Goal: Task Accomplishment & Management: Use online tool/utility

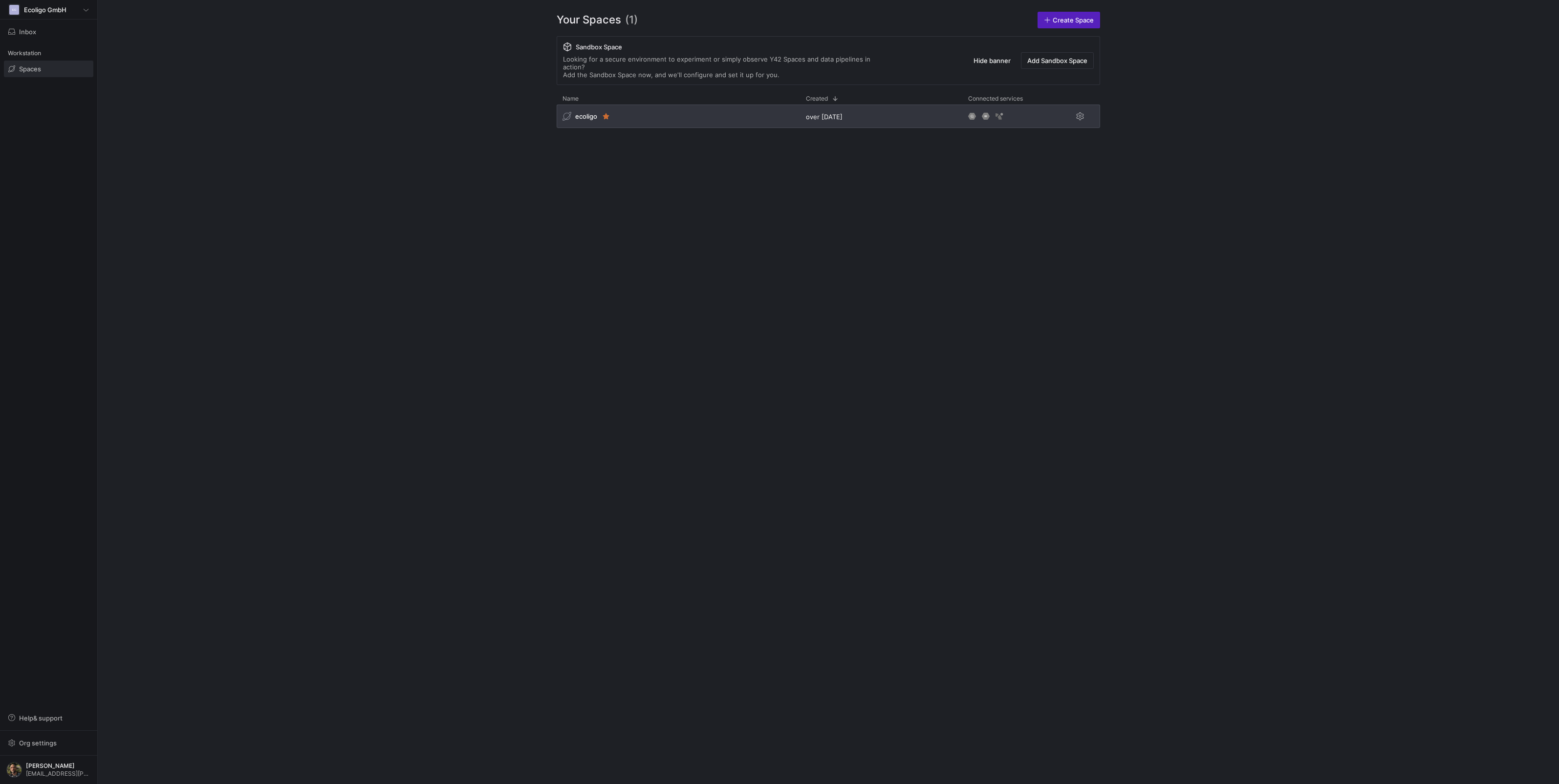
click at [681, 110] on div "ecoligo" at bounding box center [678, 116] width 243 height 24
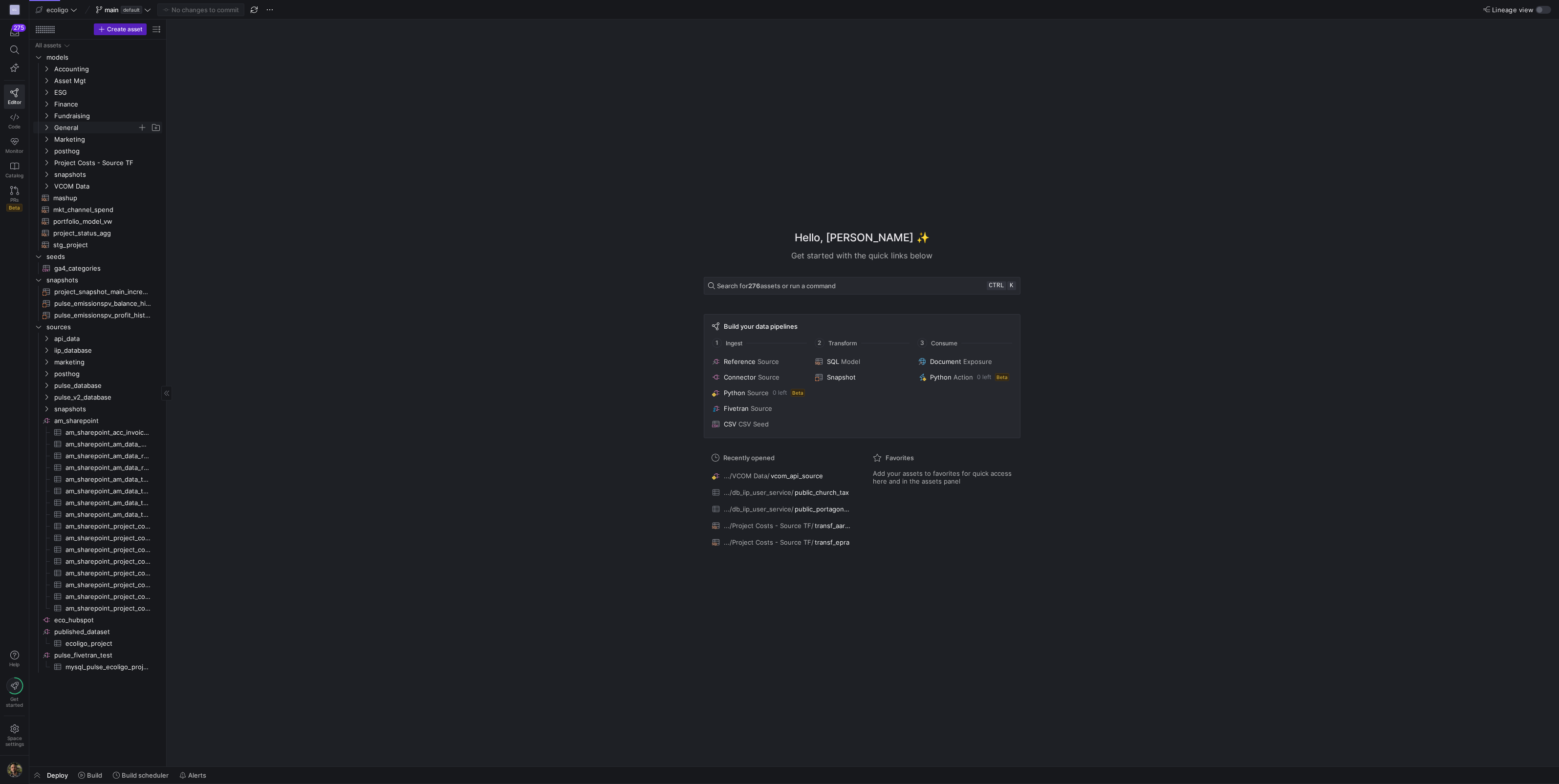
click at [47, 125] on icon "Press SPACE to select this row." at bounding box center [46, 128] width 7 height 6
click at [80, 135] on span "europa_commission_fx_rate​​​​​​​​​​" at bounding box center [106, 139] width 90 height 11
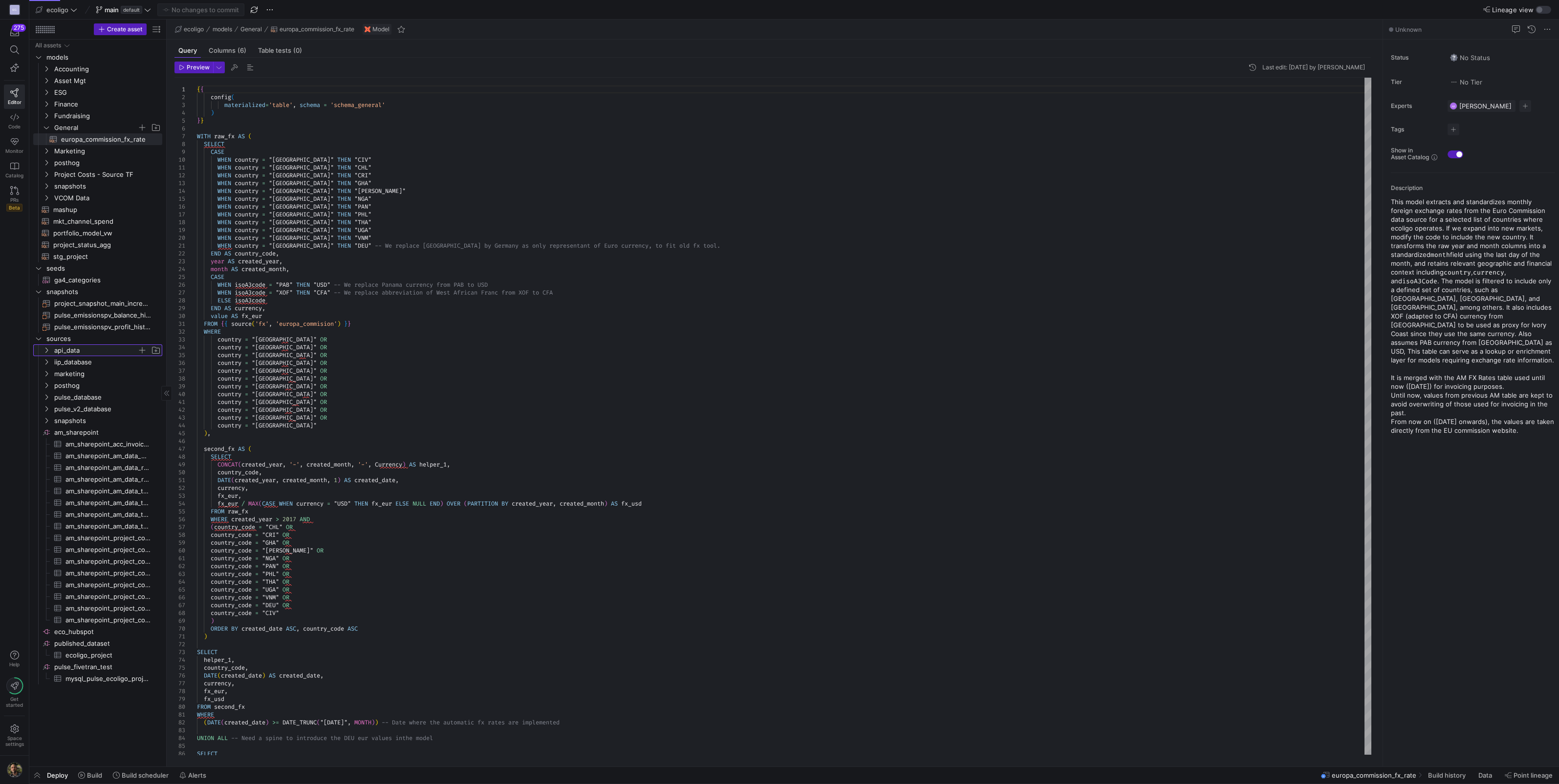
click at [46, 350] on icon "Press SPACE to select this row." at bounding box center [46, 350] width 7 height 6
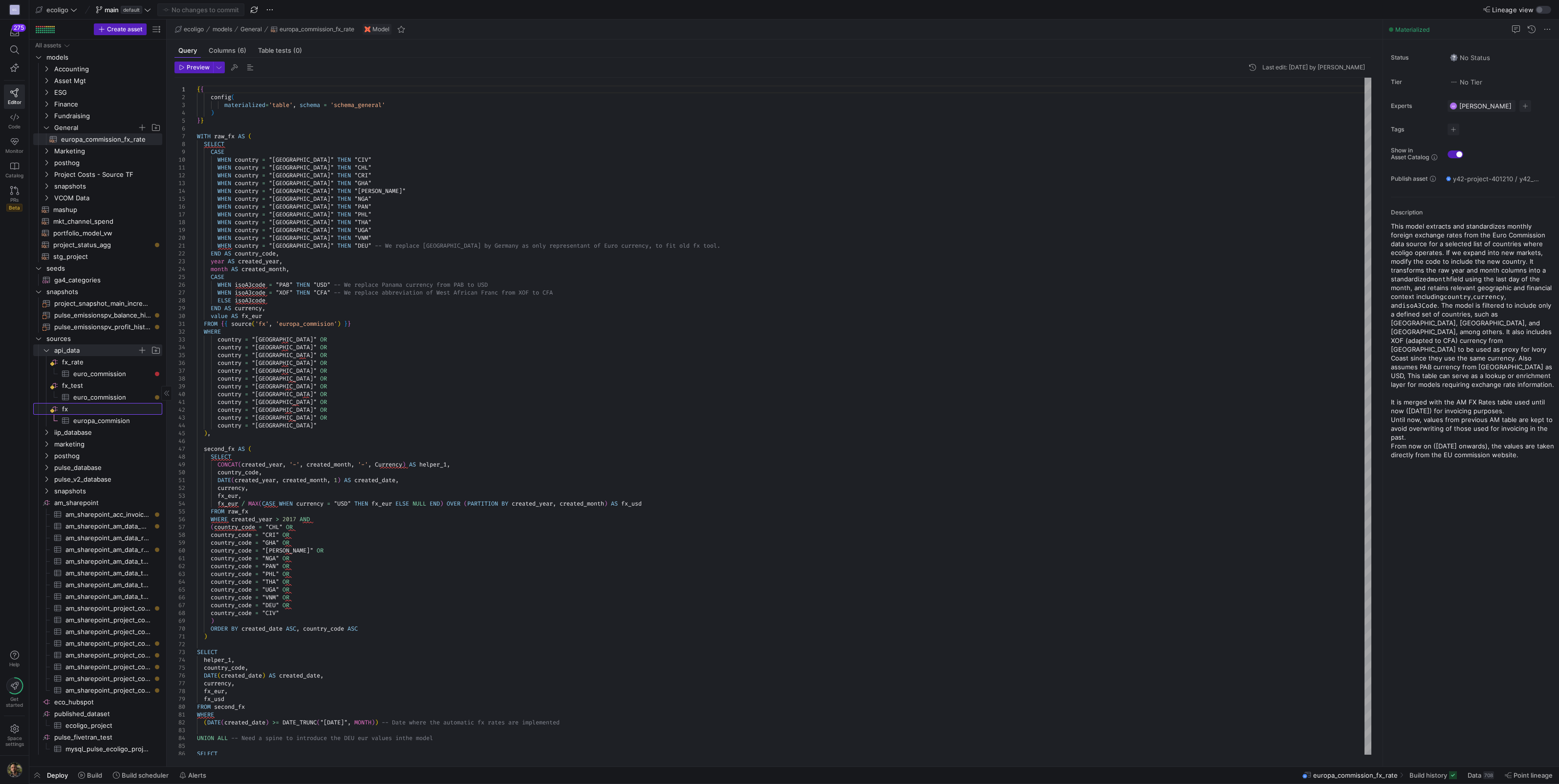
click at [82, 408] on span "fx​​​​​​​​" at bounding box center [111, 409] width 99 height 11
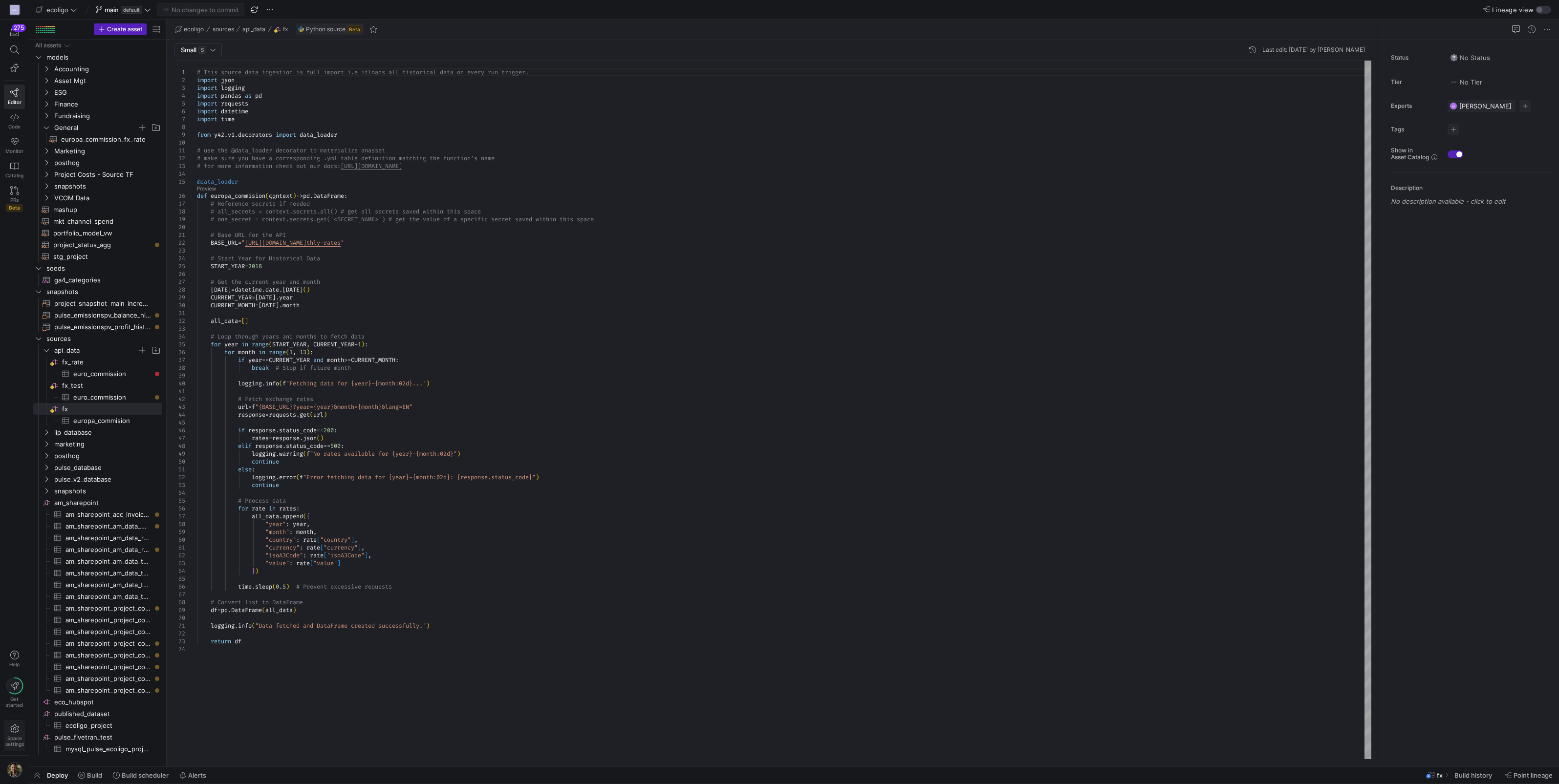
click at [15, 731] on icon at bounding box center [15, 729] width 9 height 9
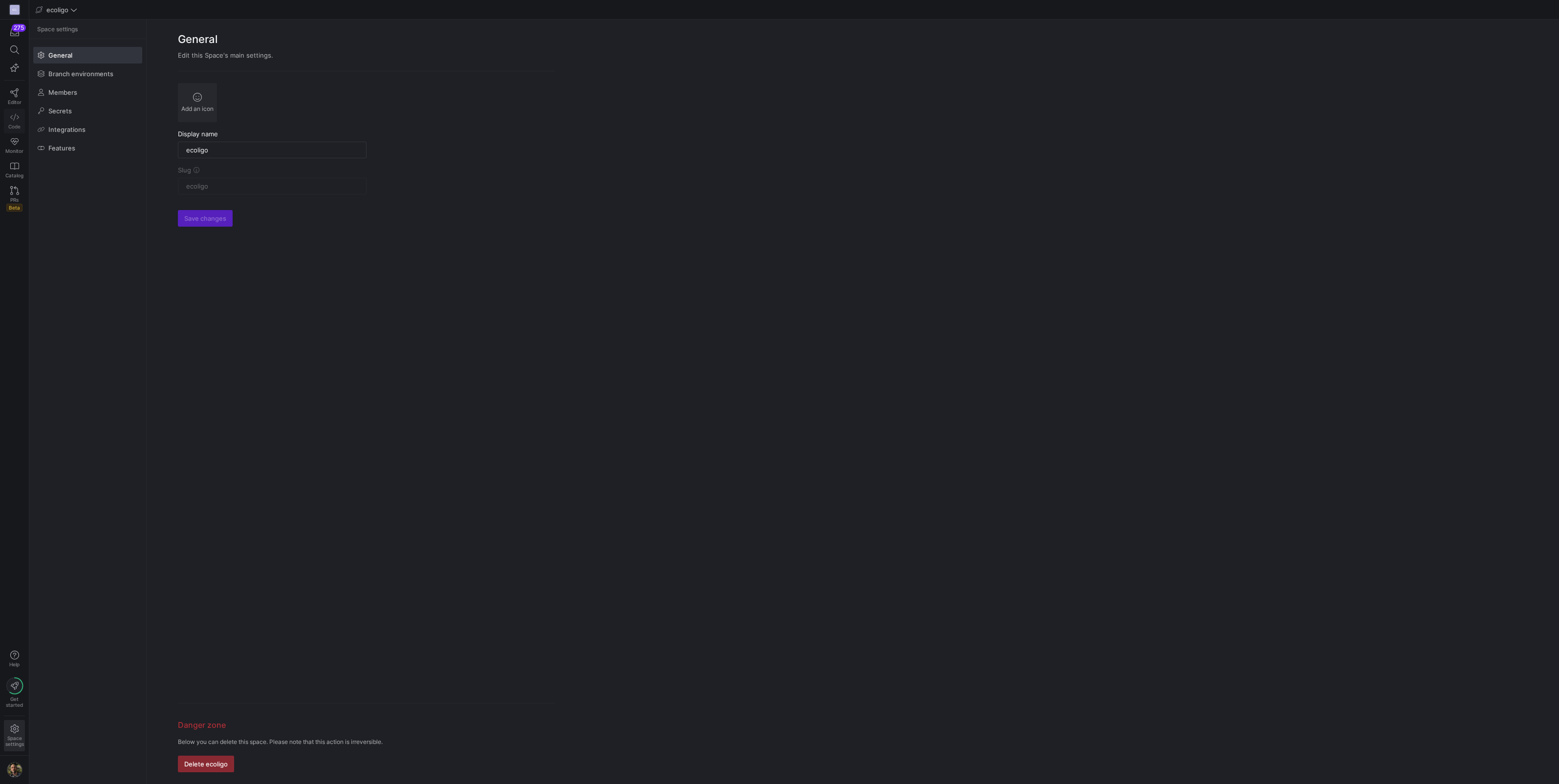
click at [17, 126] on span "Code" at bounding box center [15, 126] width 12 height 6
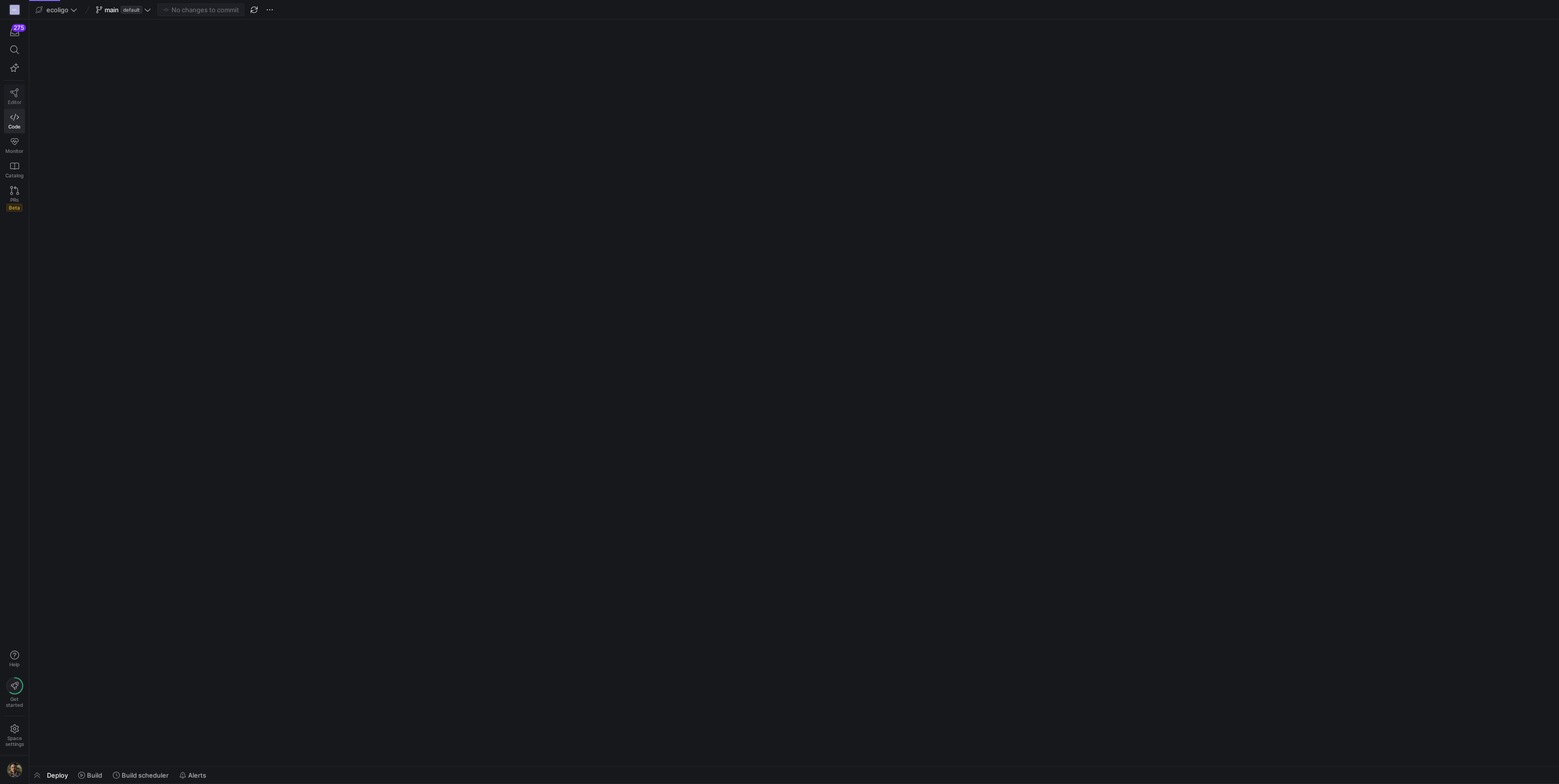
click at [13, 94] on icon at bounding box center [15, 93] width 9 height 9
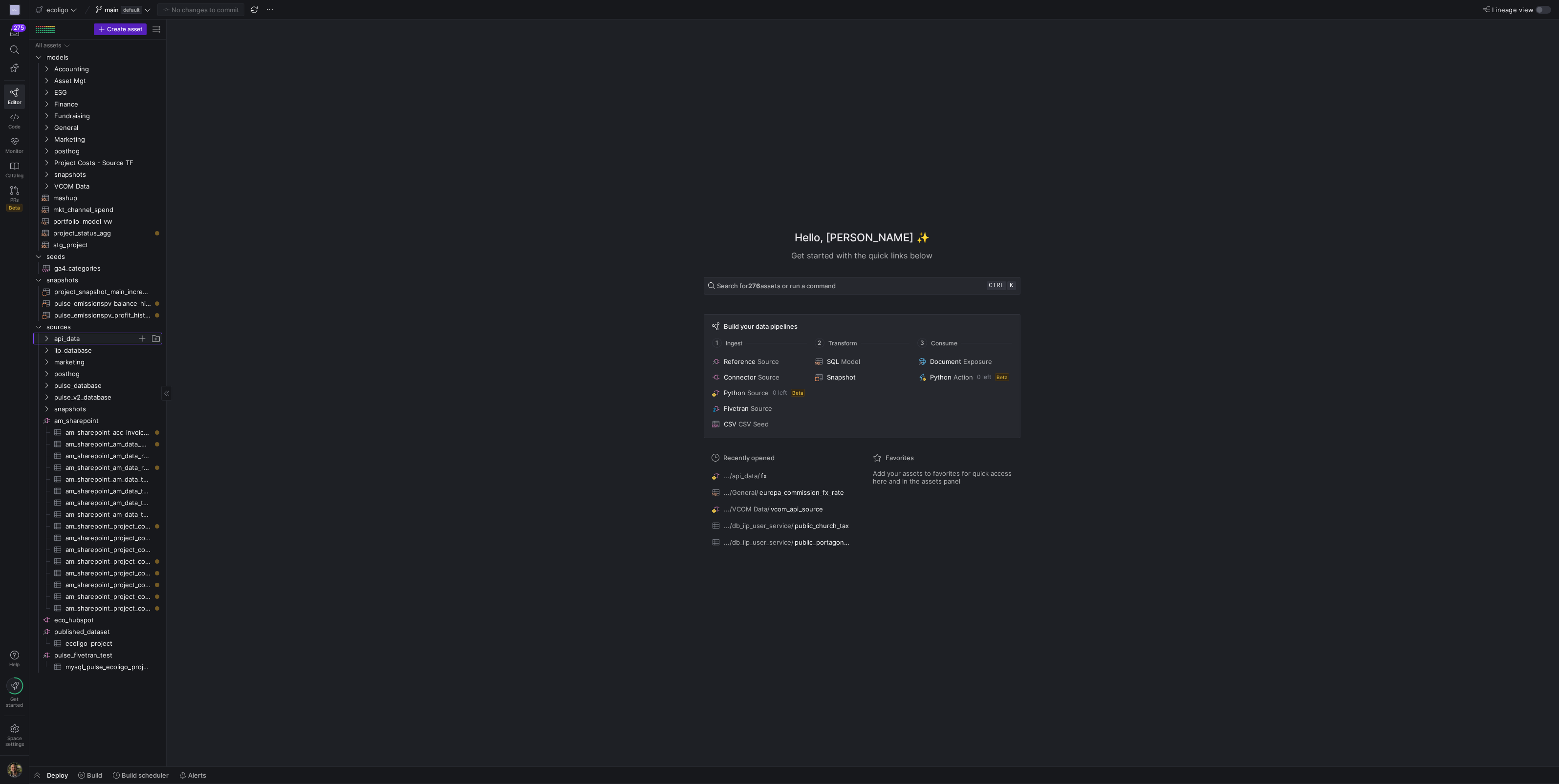
click at [47, 339] on icon "Press SPACE to select this row." at bounding box center [47, 339] width 2 height 5
click at [110, 407] on span "europa_commision​​​​​​​​​" at bounding box center [112, 409] width 77 height 11
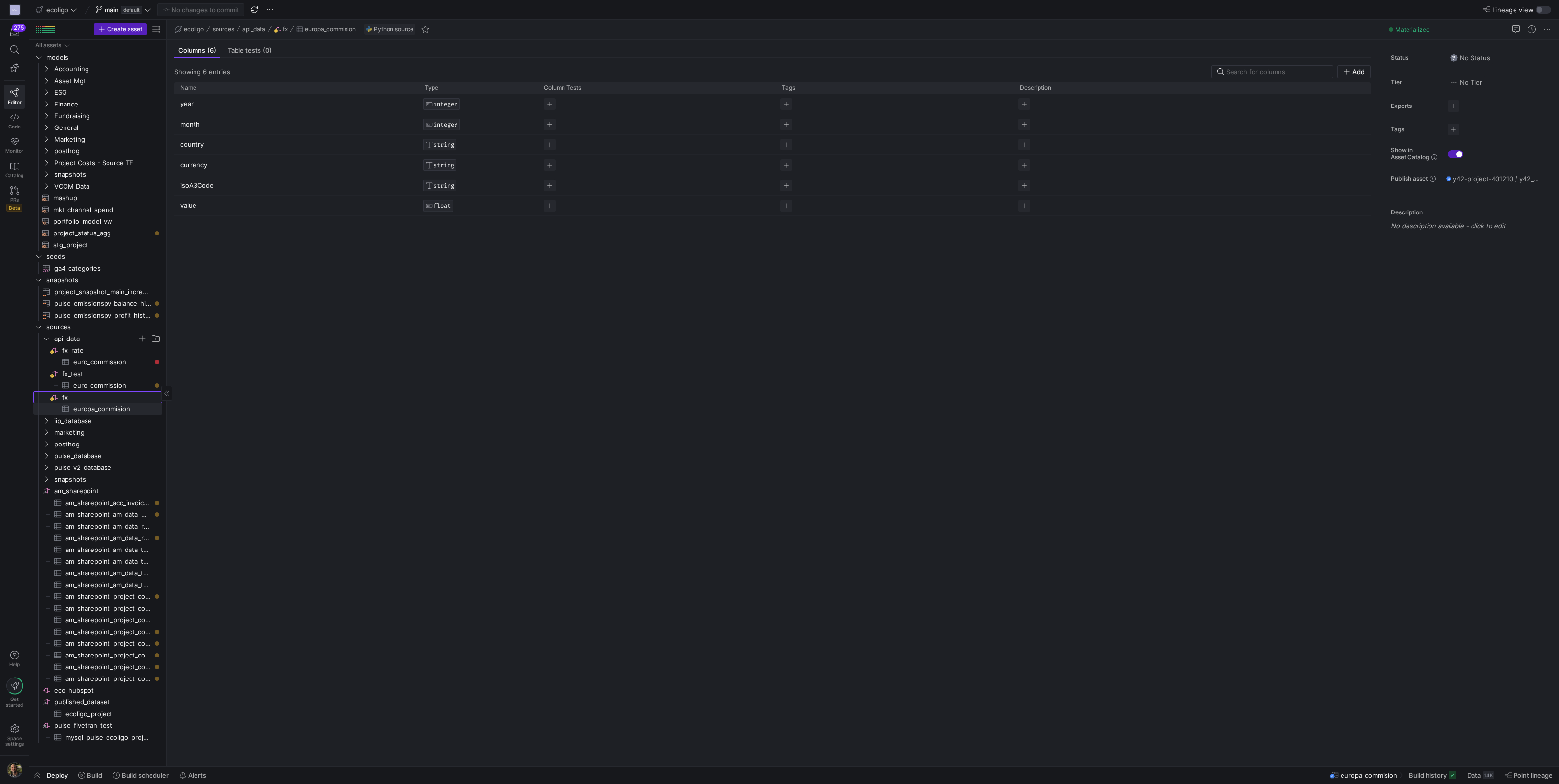
click at [77, 394] on span "fx​​​​​​​​" at bounding box center [111, 397] width 99 height 11
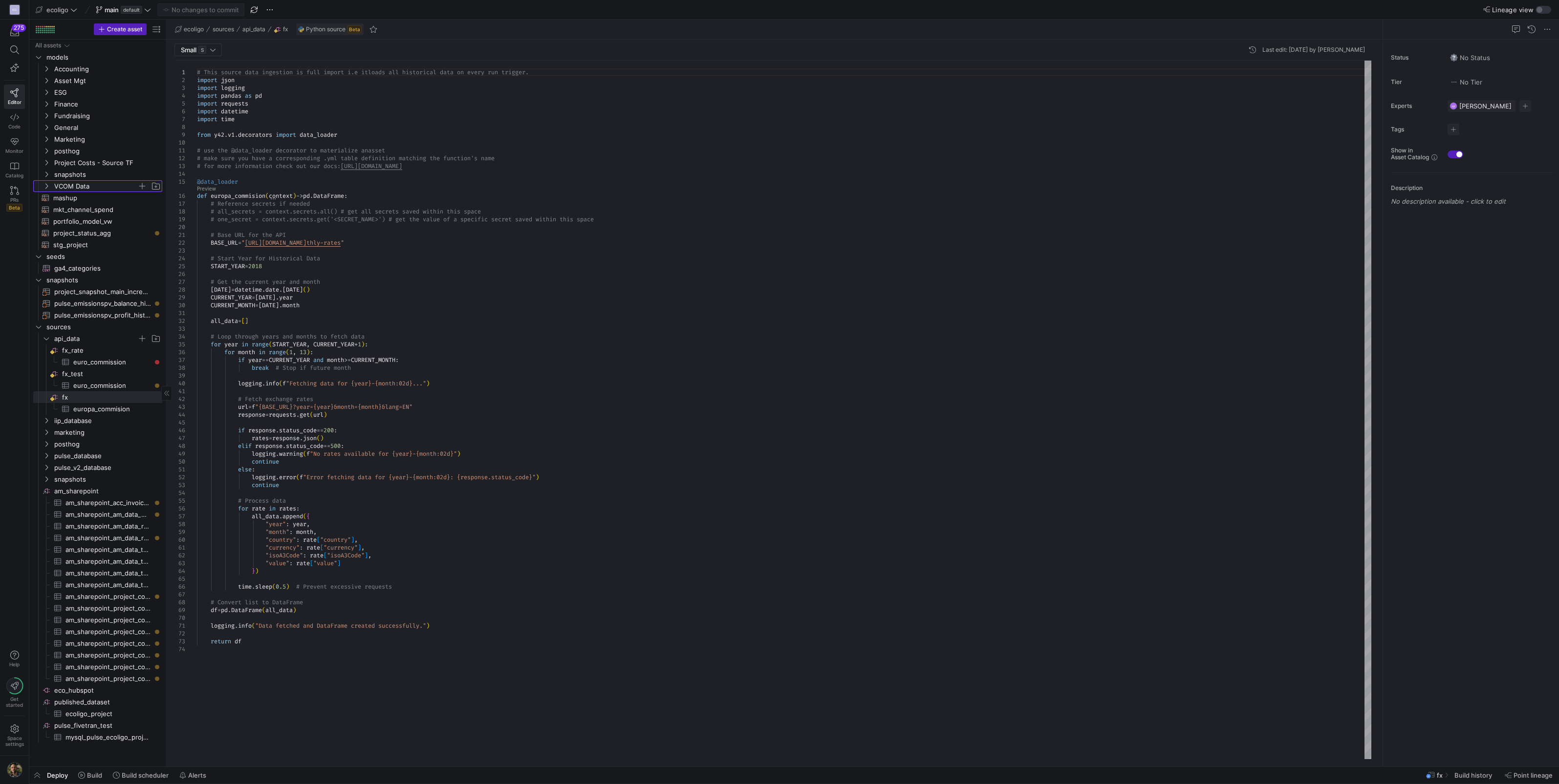
click at [47, 184] on icon "Press SPACE to select this row." at bounding box center [46, 186] width 7 height 6
click at [80, 195] on span "vcom_api_source​​​​​​​​" at bounding box center [111, 198] width 99 height 11
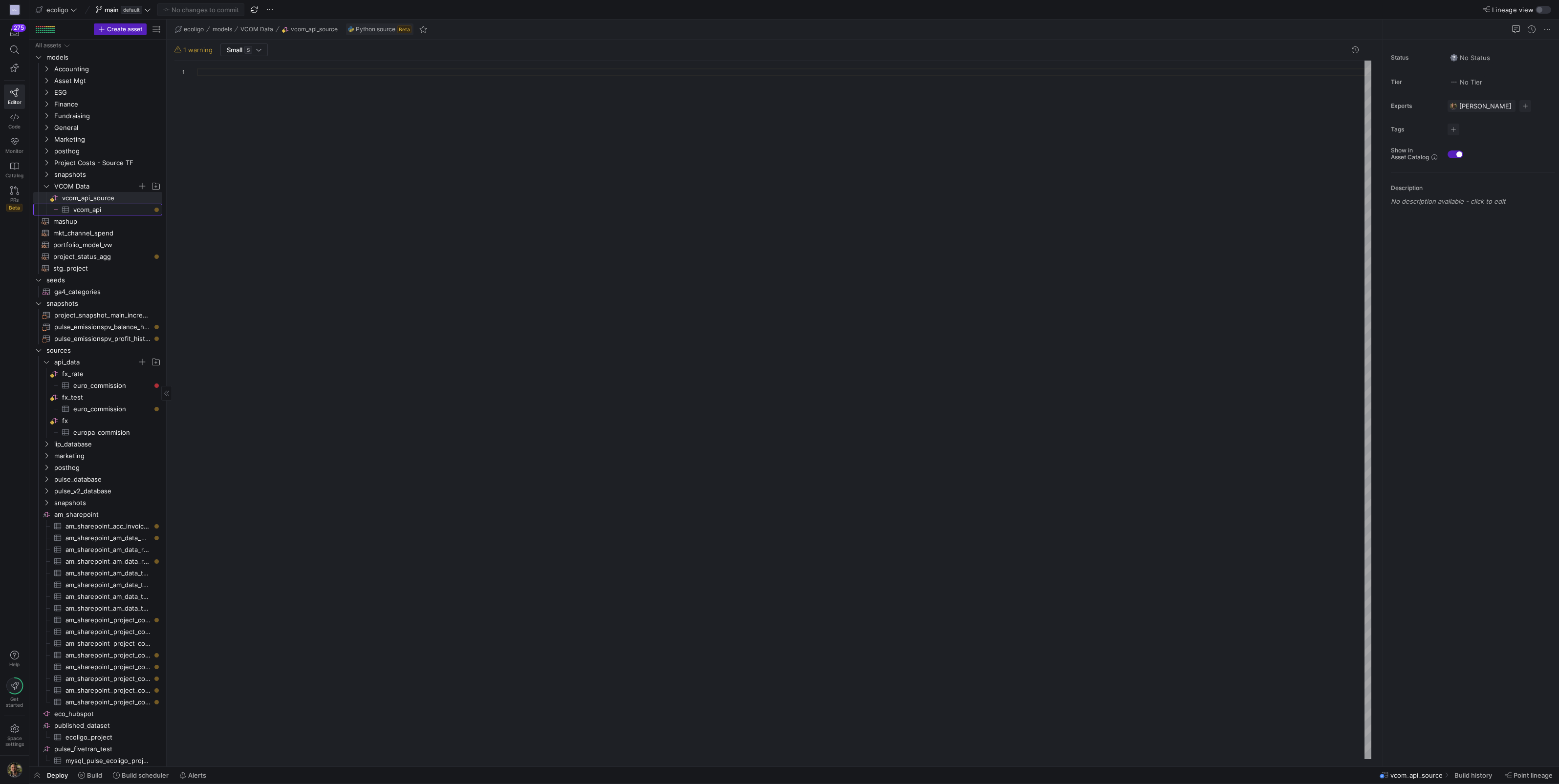
click at [88, 207] on span "vcom_api​​​​​​​​​" at bounding box center [112, 210] width 77 height 11
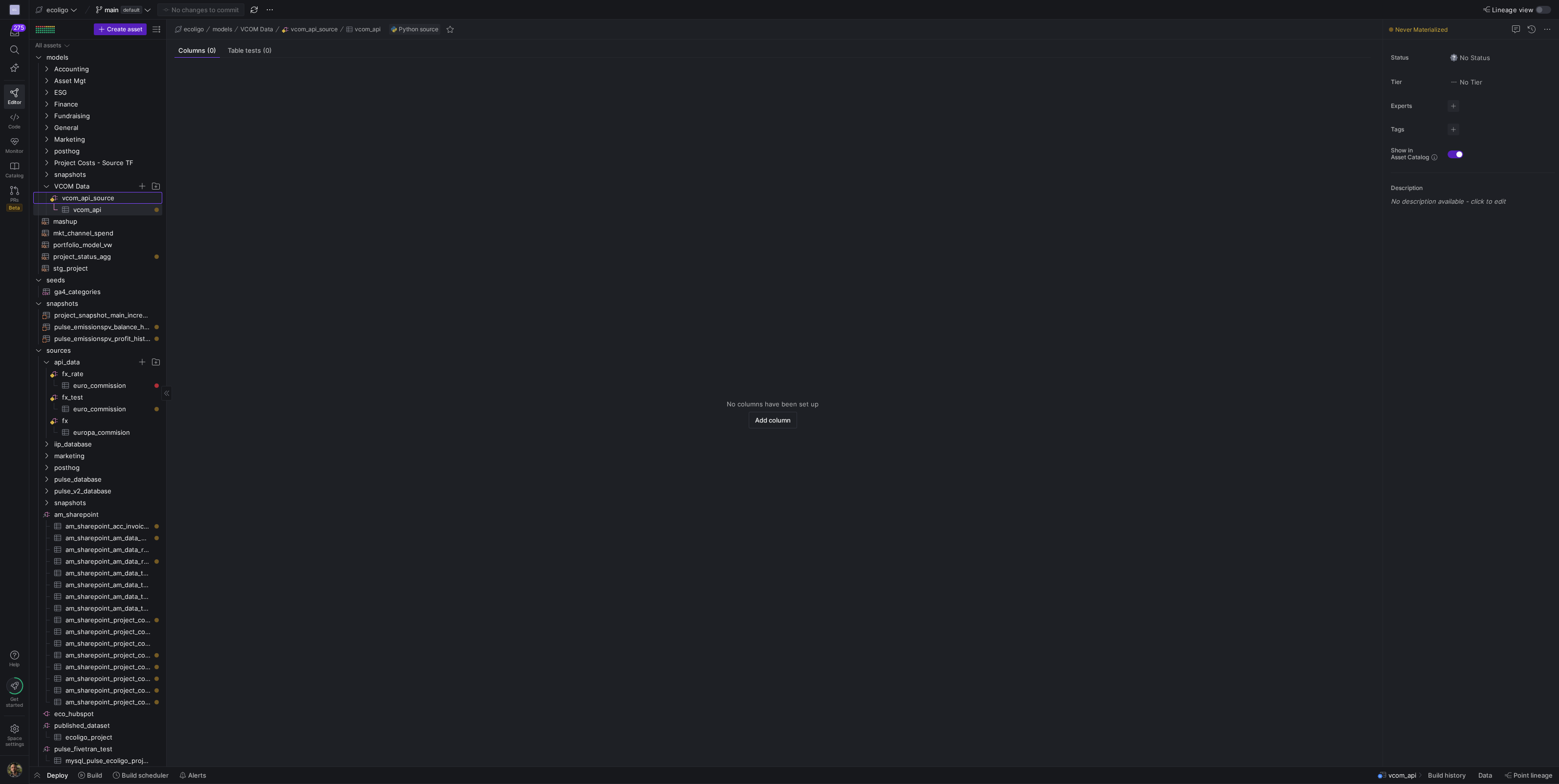
click at [87, 199] on span "vcom_api_source​​​​​​​​" at bounding box center [111, 198] width 99 height 11
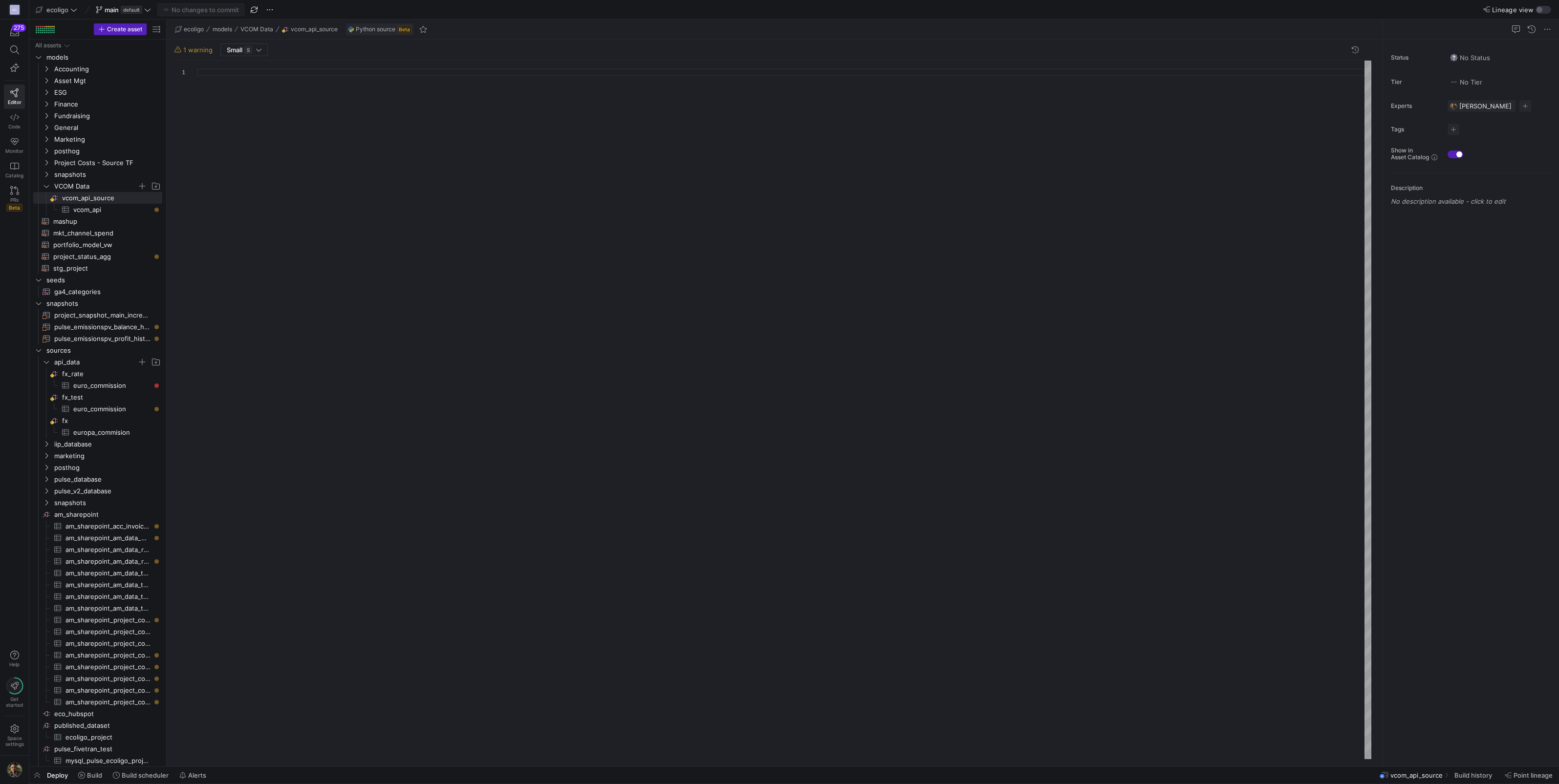
click at [192, 46] on span "1 warning" at bounding box center [198, 50] width 29 height 8
click at [309, 134] on div at bounding box center [784, 410] width 1174 height 699
click at [18, 120] on icon at bounding box center [15, 117] width 9 height 9
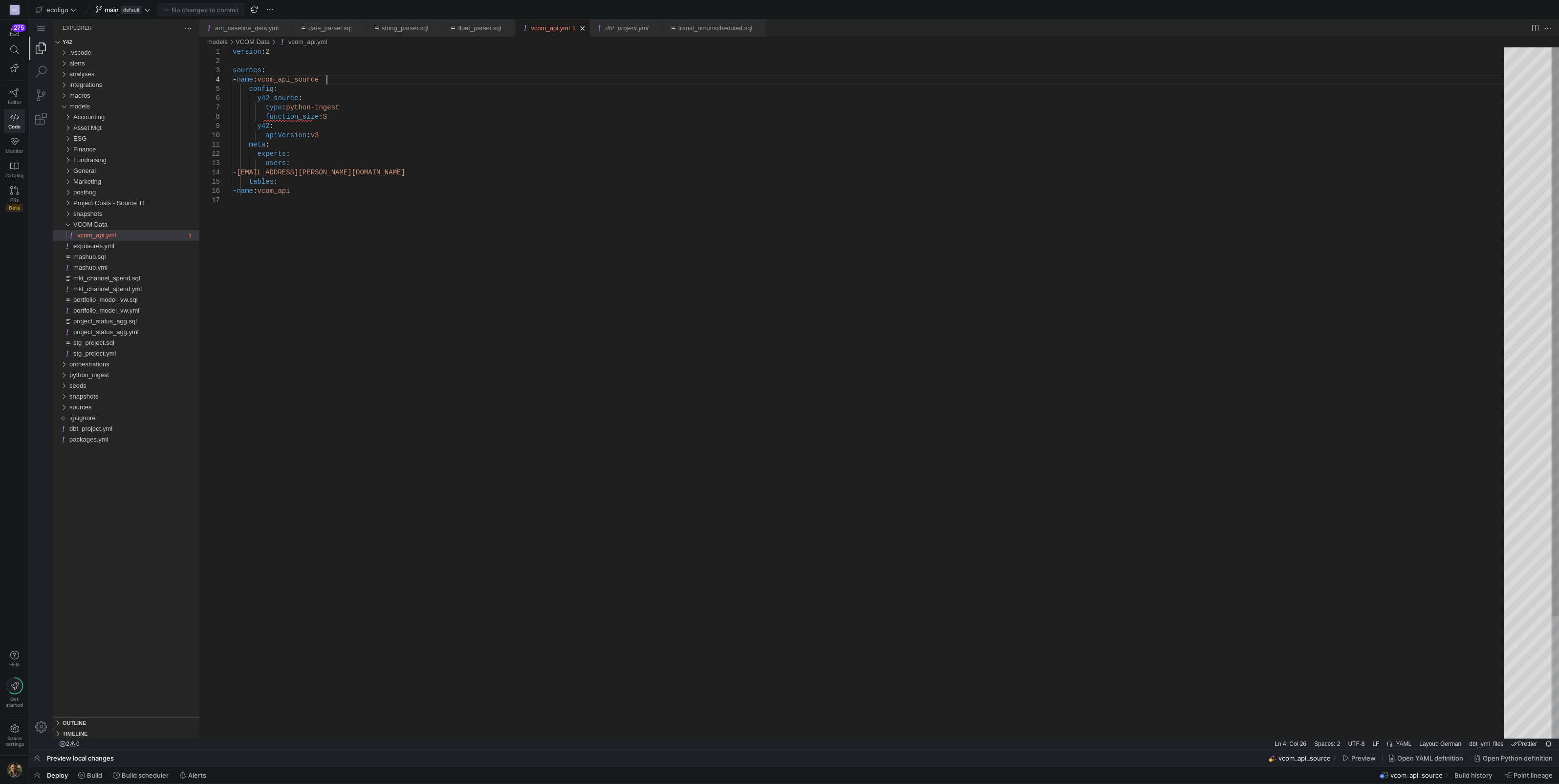
click at [336, 78] on div "version : 2 sources : - name : vcom_api_source config : y42_source : type : pyt…" at bounding box center [871, 467] width 1278 height 840
type textarea "meta: experts: users: - [PERSON_NAME][EMAIL_ADDRESS][PERSON_NAME][DOMAIN_NAME] …"
click at [367, 298] on div "version : 2 sources : - name : vcom_api config : y42_source : type : python-ing…" at bounding box center [871, 471] width 1278 height 848
click at [84, 243] on span "exposures.yml" at bounding box center [94, 246] width 41 height 7
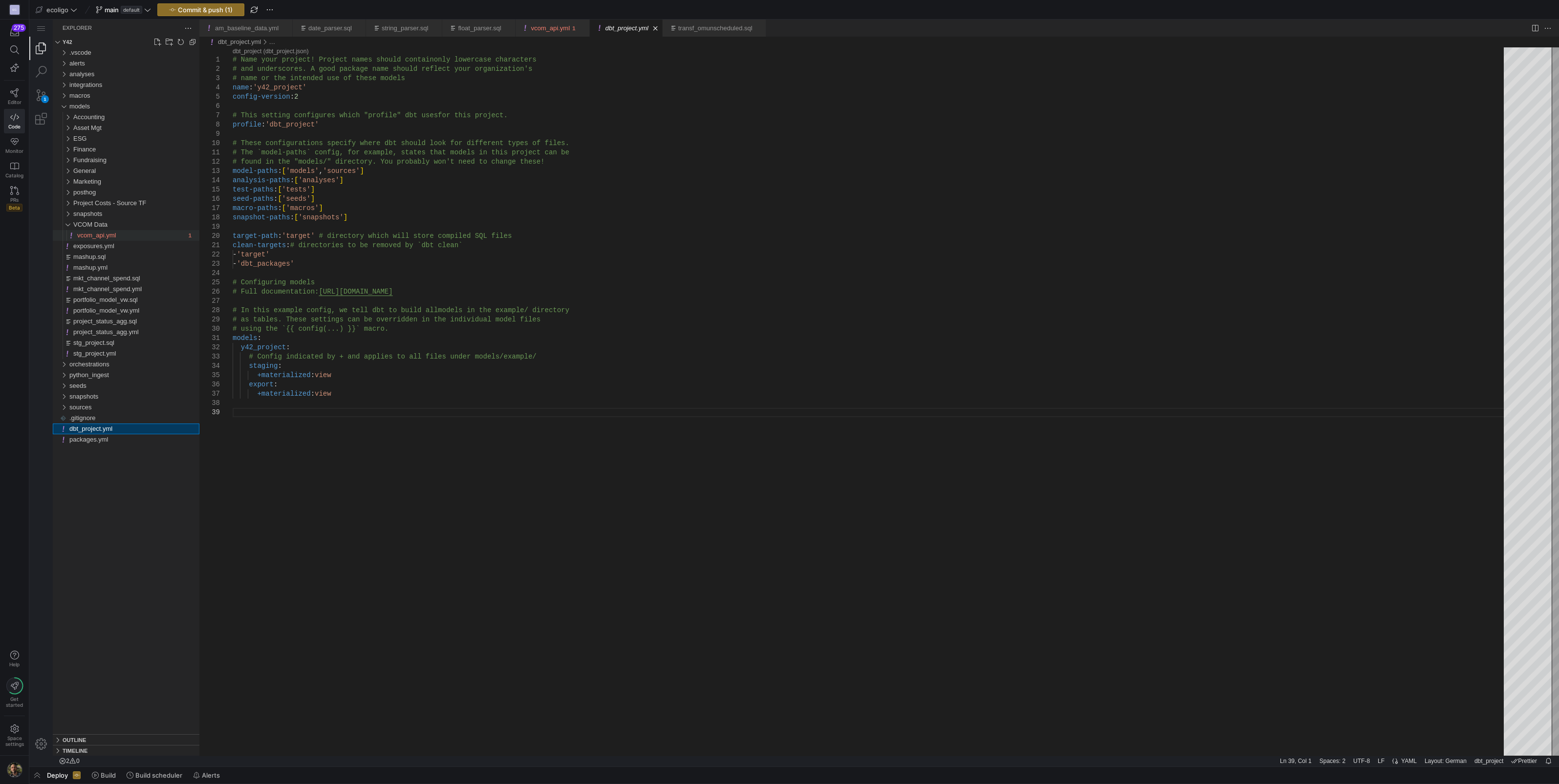
click at [103, 239] on span "vcom_api.yml" at bounding box center [97, 235] width 39 height 7
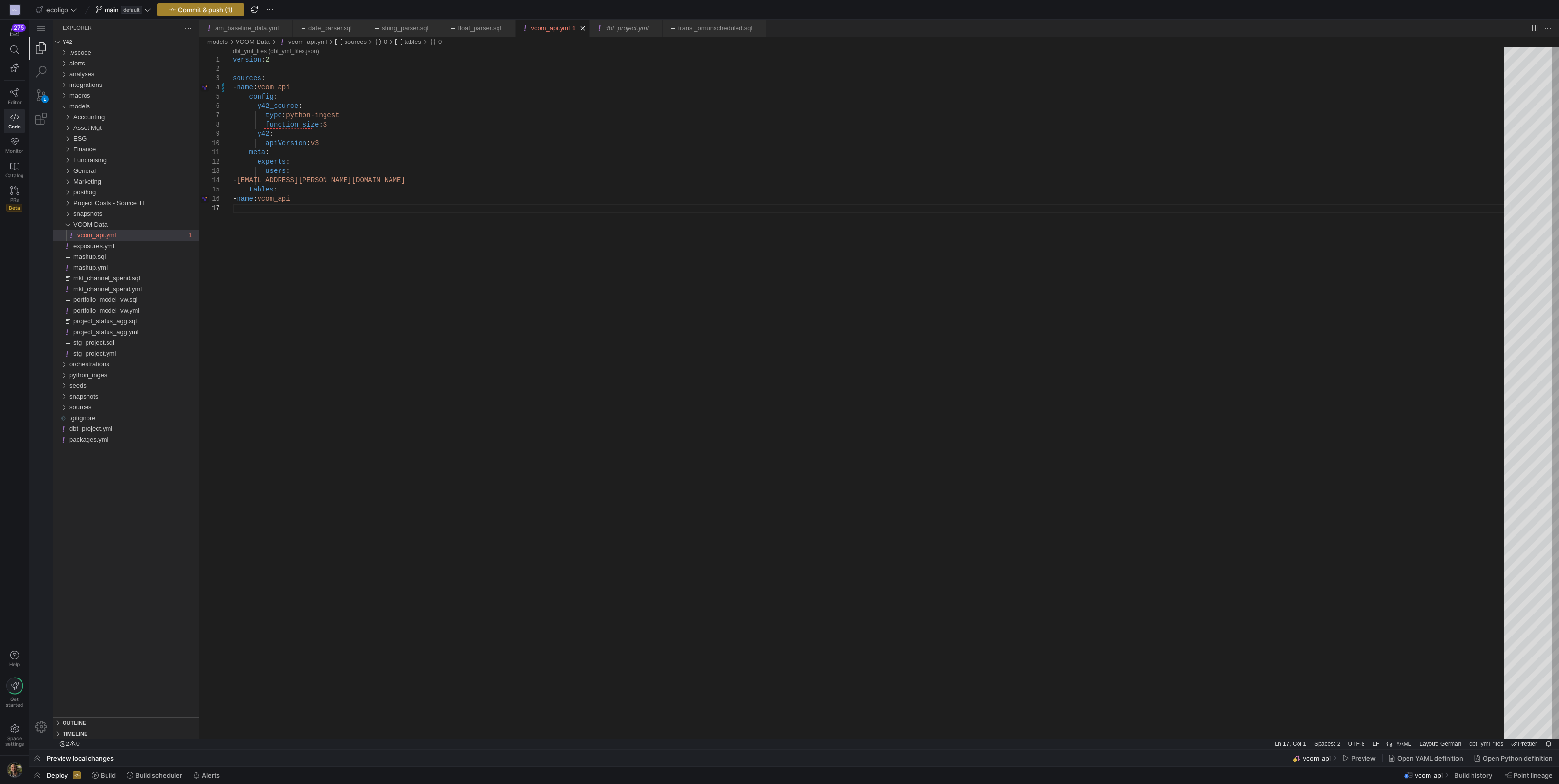
click at [203, 6] on span "Commit & push (1)" at bounding box center [205, 10] width 54 height 8
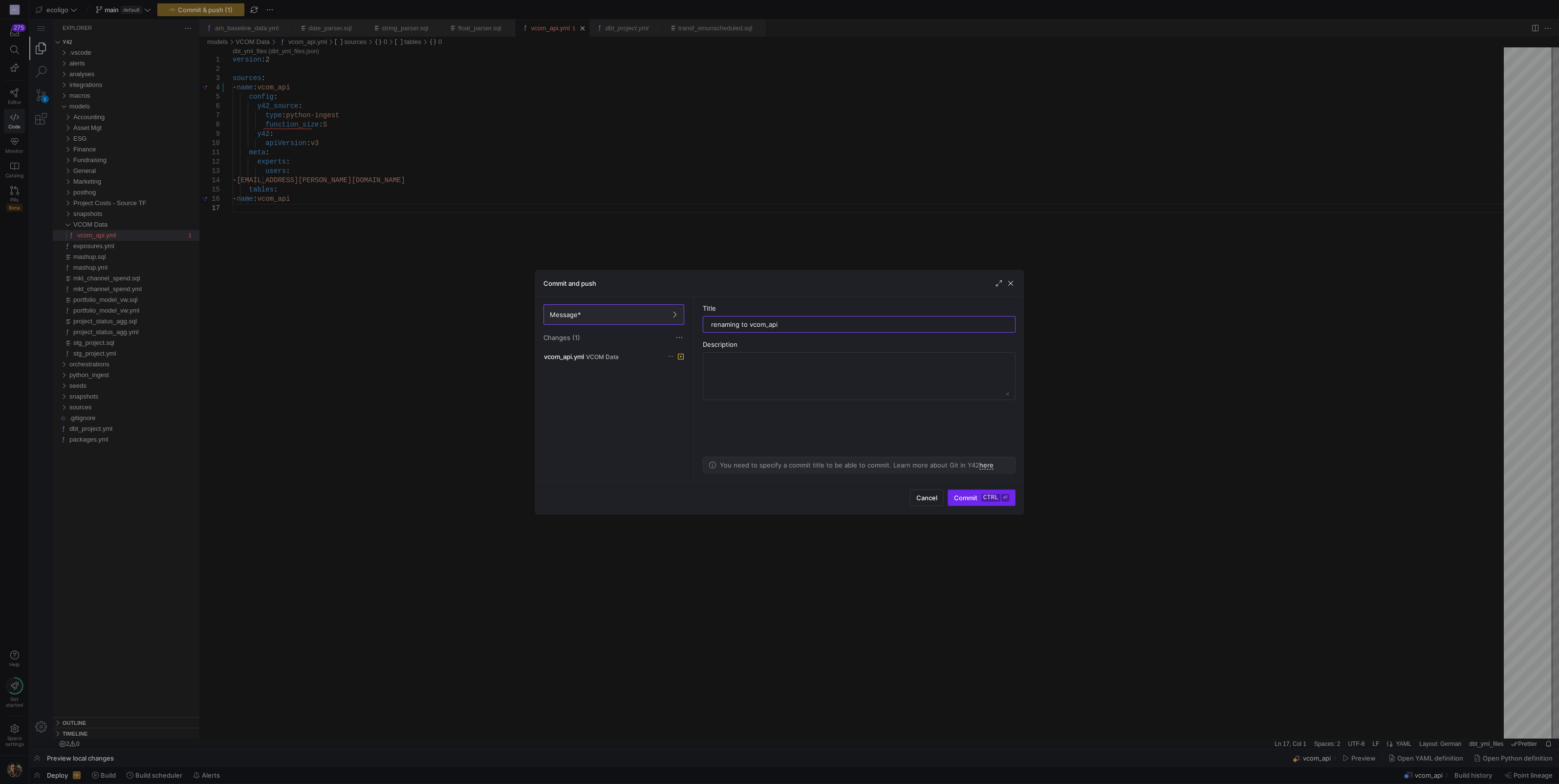
type input "renaming to vcom_api"
click at [980, 491] on span "submit" at bounding box center [982, 498] width 67 height 16
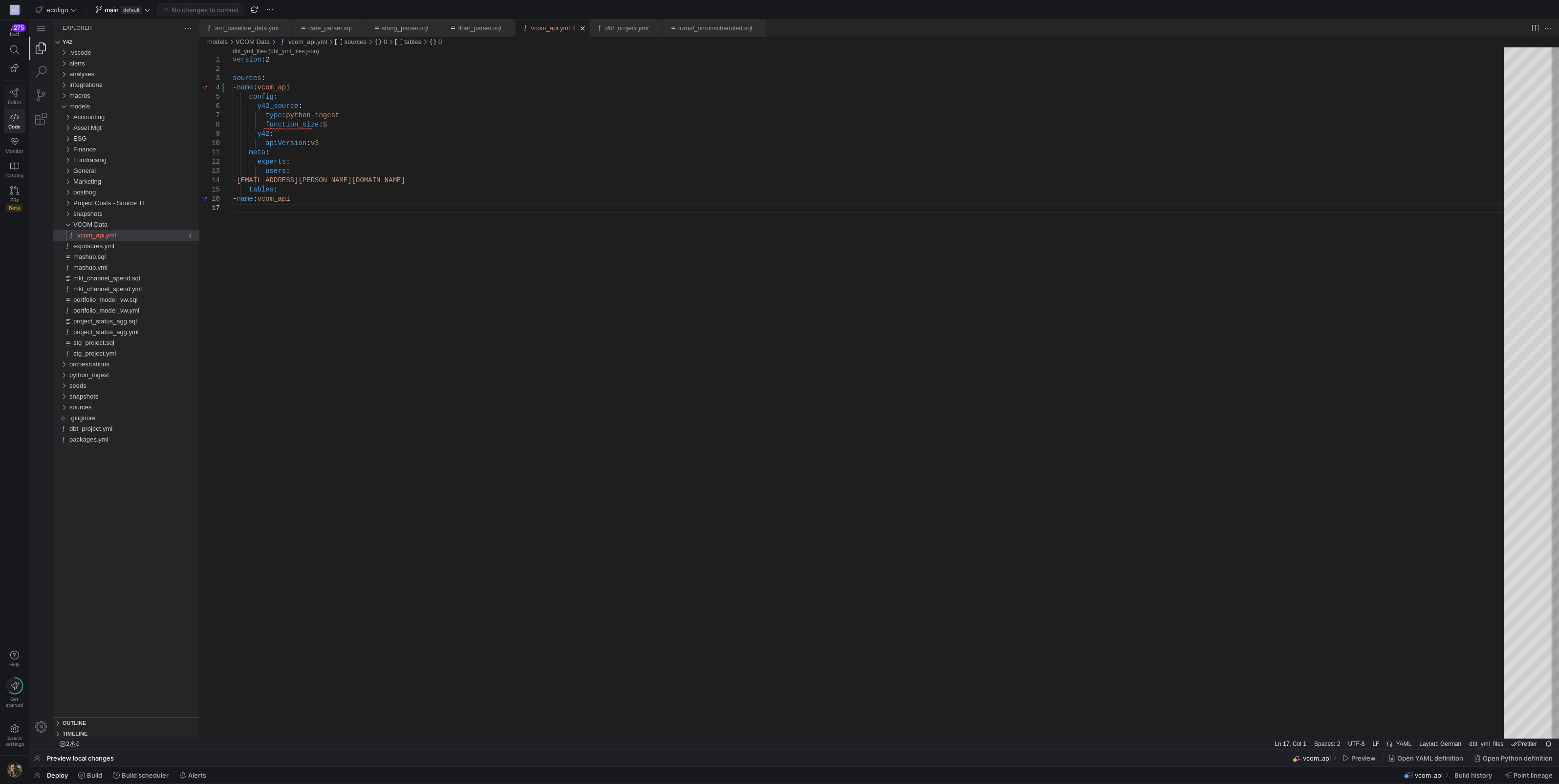
click at [17, 99] on span "Editor" at bounding box center [15, 102] width 14 height 6
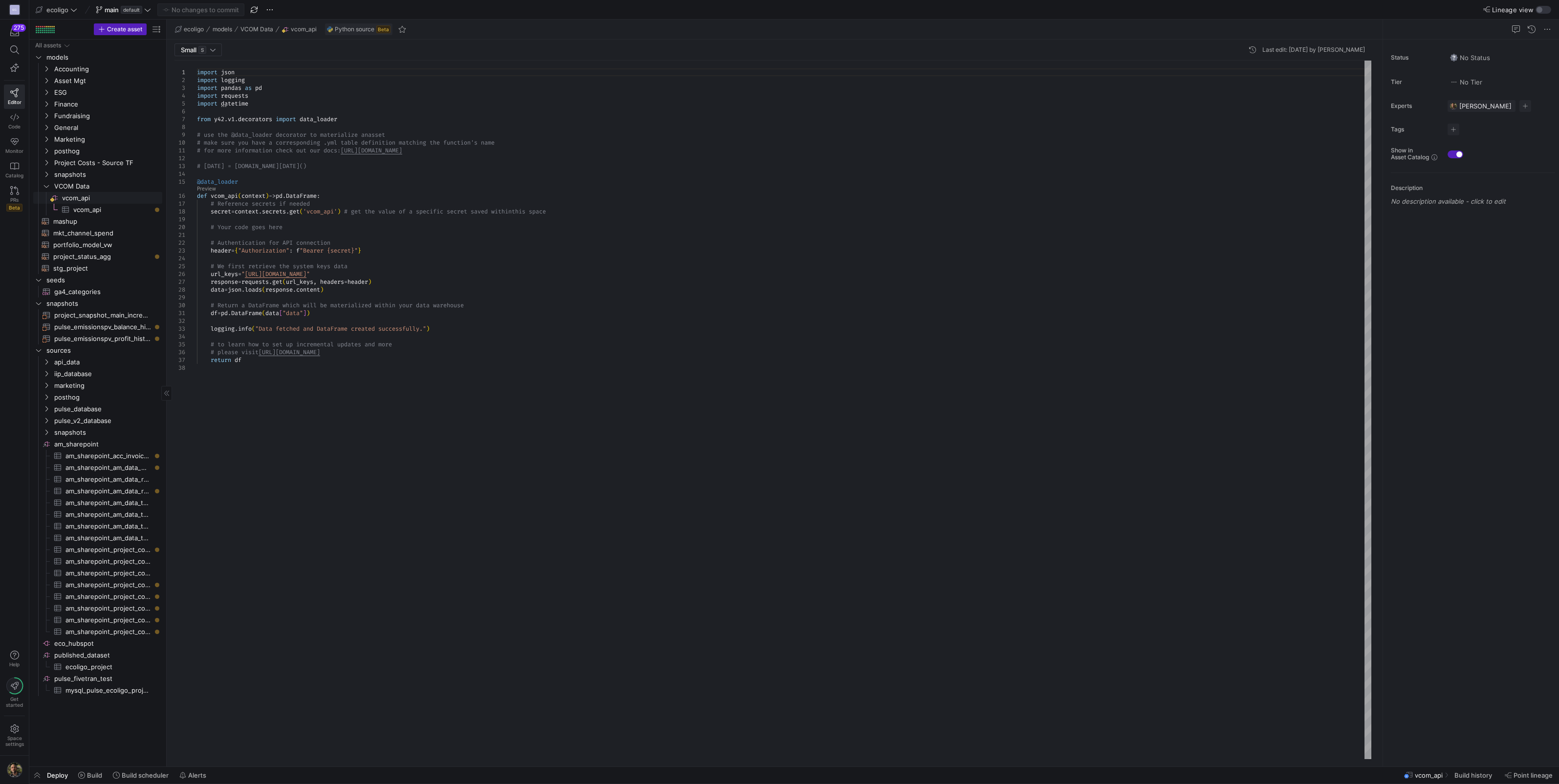
click at [84, 197] on span "vcom_api​​​​​​​​" at bounding box center [111, 198] width 99 height 11
click at [316, 96] on div "import json import logging import pandas as pd import requests import datetime …" at bounding box center [784, 410] width 1174 height 699
click at [42, 783] on y42-bottom-drawer-toolbar "Deploy Build Build scheduler Alerts vcom_api Build history Point lineage" at bounding box center [794, 776] width 1530 height 17
click at [38, 769] on span "button" at bounding box center [37, 775] width 16 height 16
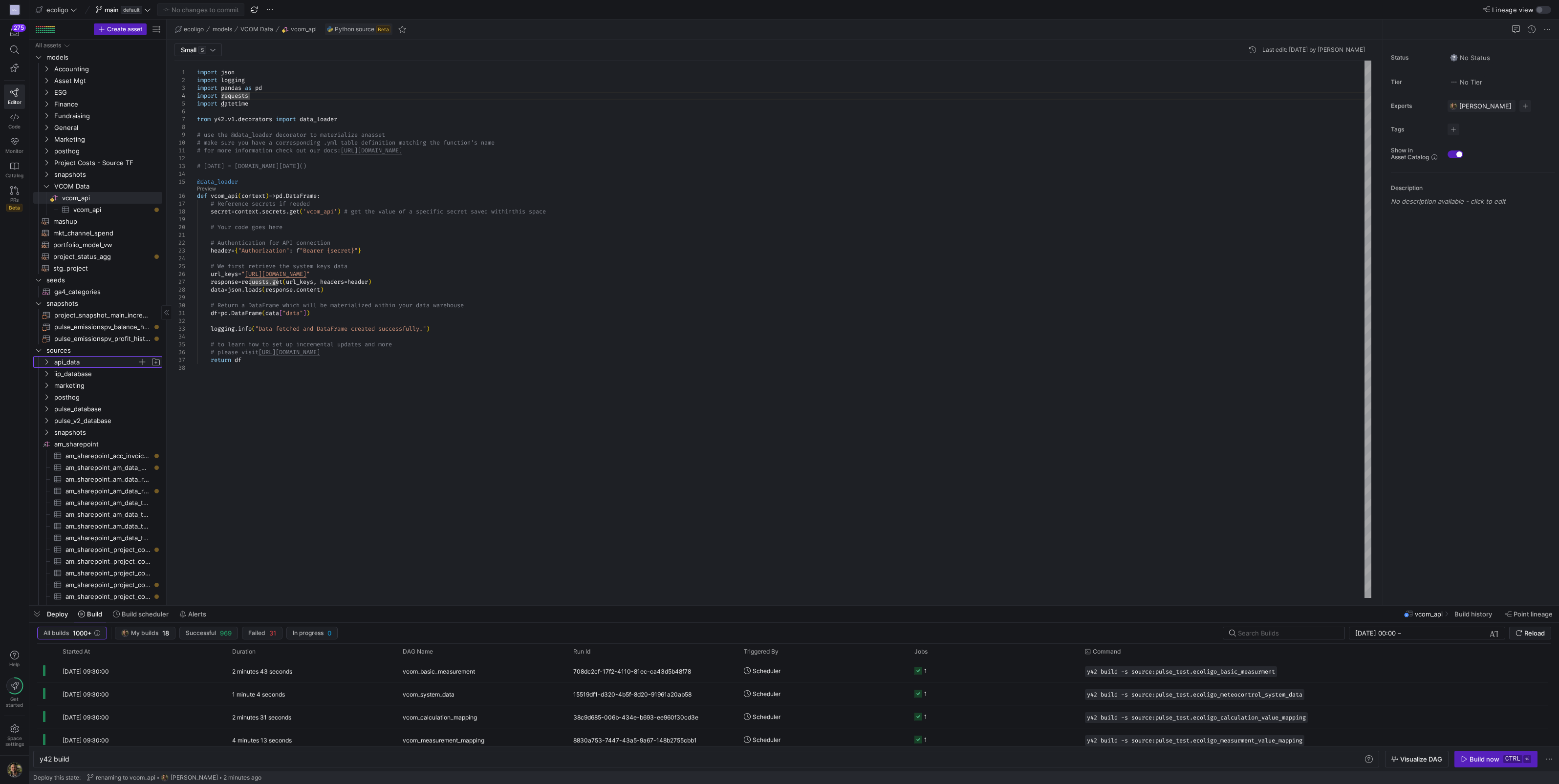
click at [47, 362] on icon "Press SPACE to select this row." at bounding box center [46, 362] width 7 height 6
click at [93, 422] on span "fx​​​​​​​​" at bounding box center [111, 420] width 99 height 11
type textarea "# This source data ingestion is full import i.e it loads all historical data on…"
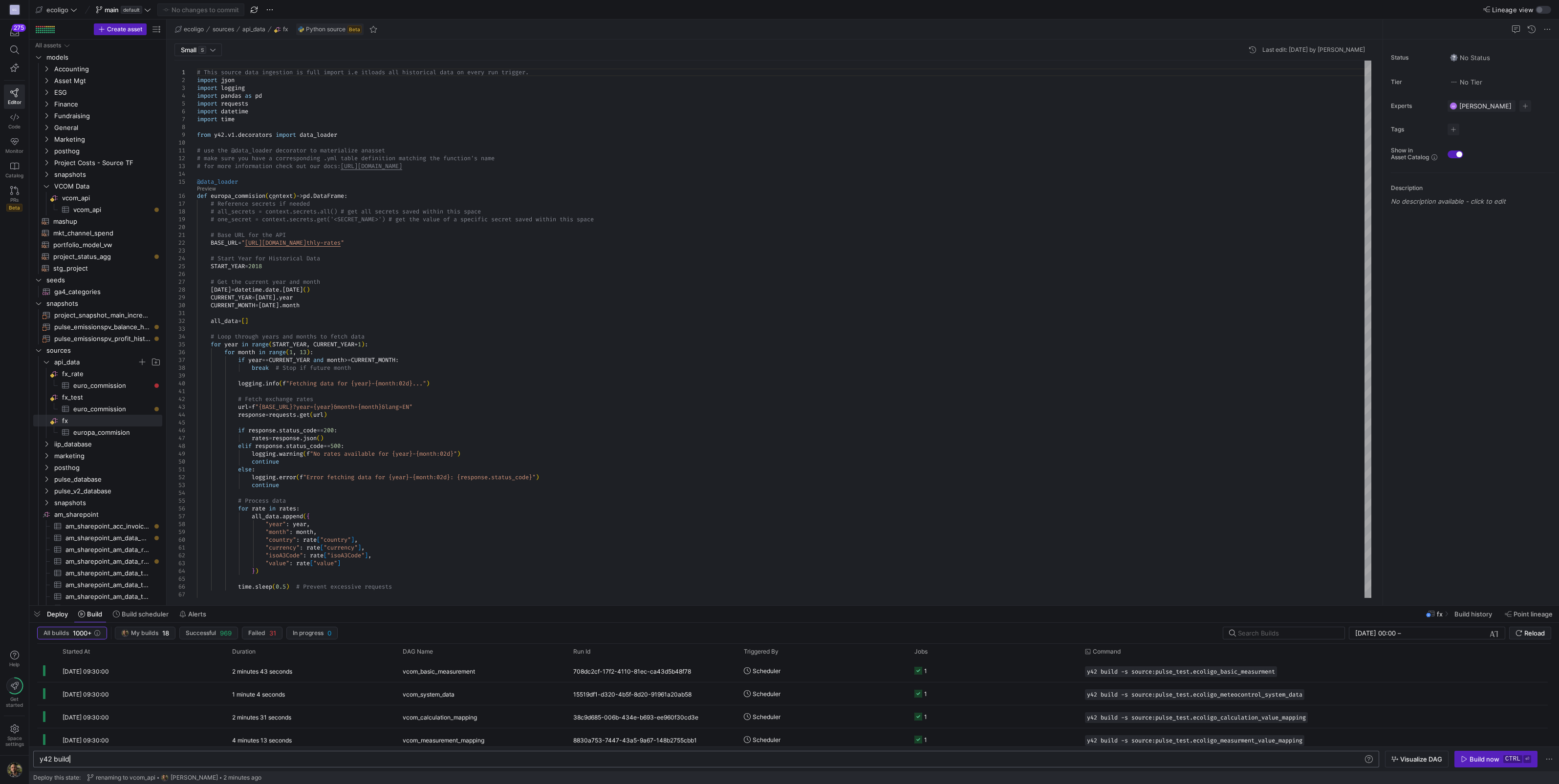
click at [151, 757] on div "y42 build" at bounding box center [701, 759] width 1324 height 8
type textarea "y42 build fx"
click at [1479, 754] on span "button" at bounding box center [1496, 759] width 82 height 16
click at [42, 611] on span "button" at bounding box center [37, 613] width 16 height 16
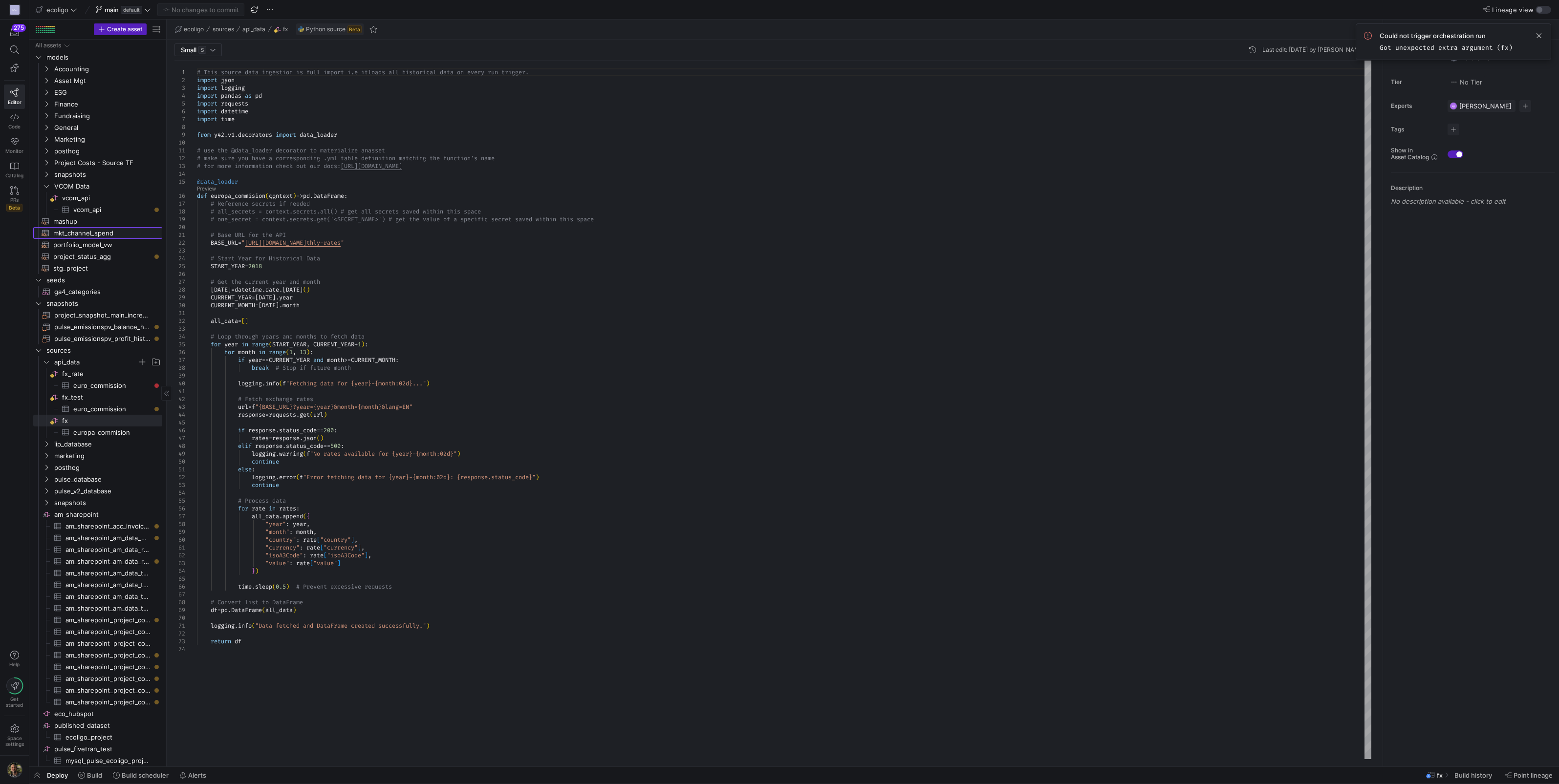
click at [90, 236] on span "mkt_channel_spend​​​​​​​​​​" at bounding box center [102, 233] width 98 height 11
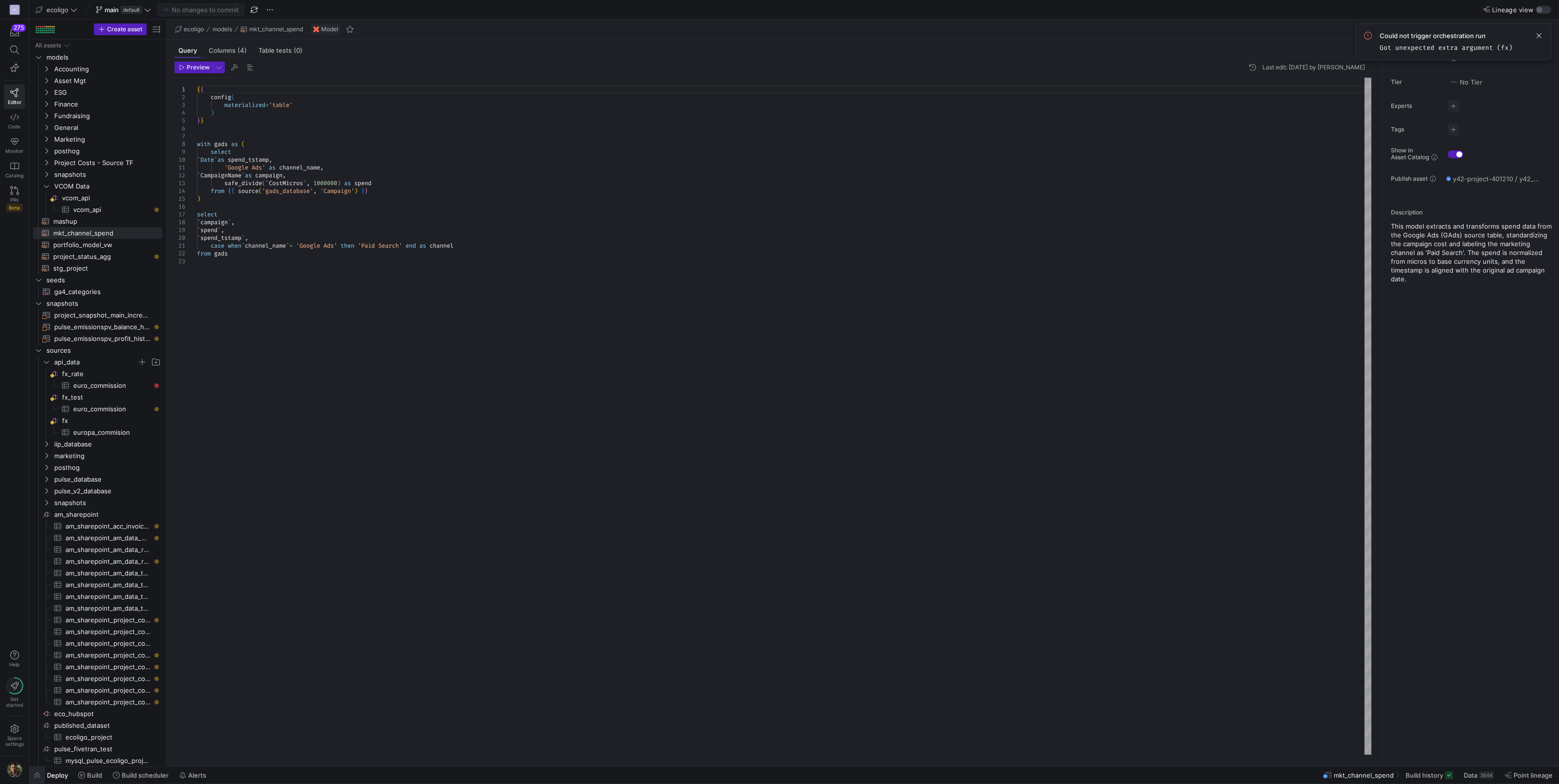
click at [36, 777] on span "button" at bounding box center [37, 775] width 16 height 16
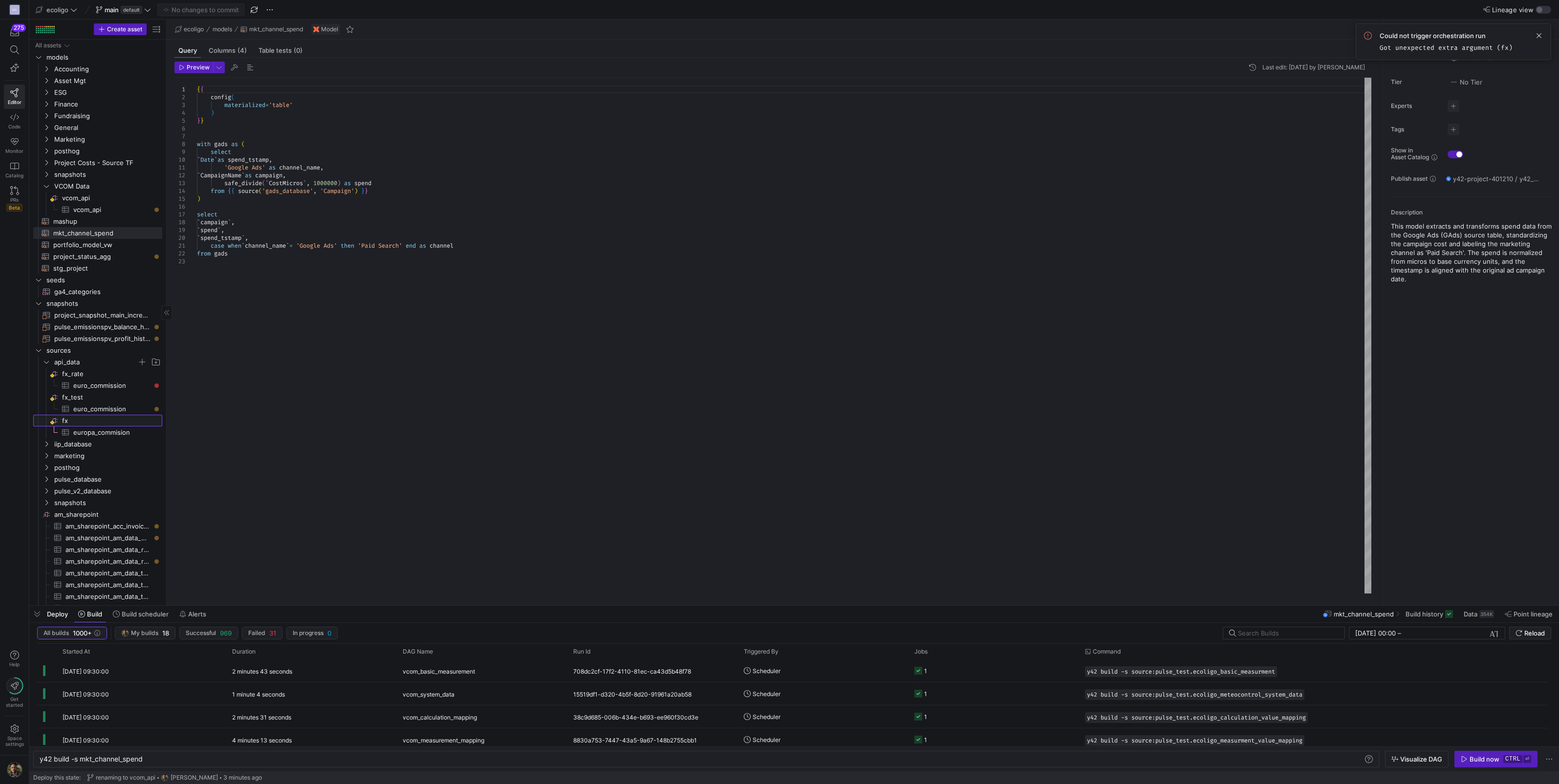
click at [82, 417] on span "fx​​​​​​​​" at bounding box center [111, 420] width 99 height 11
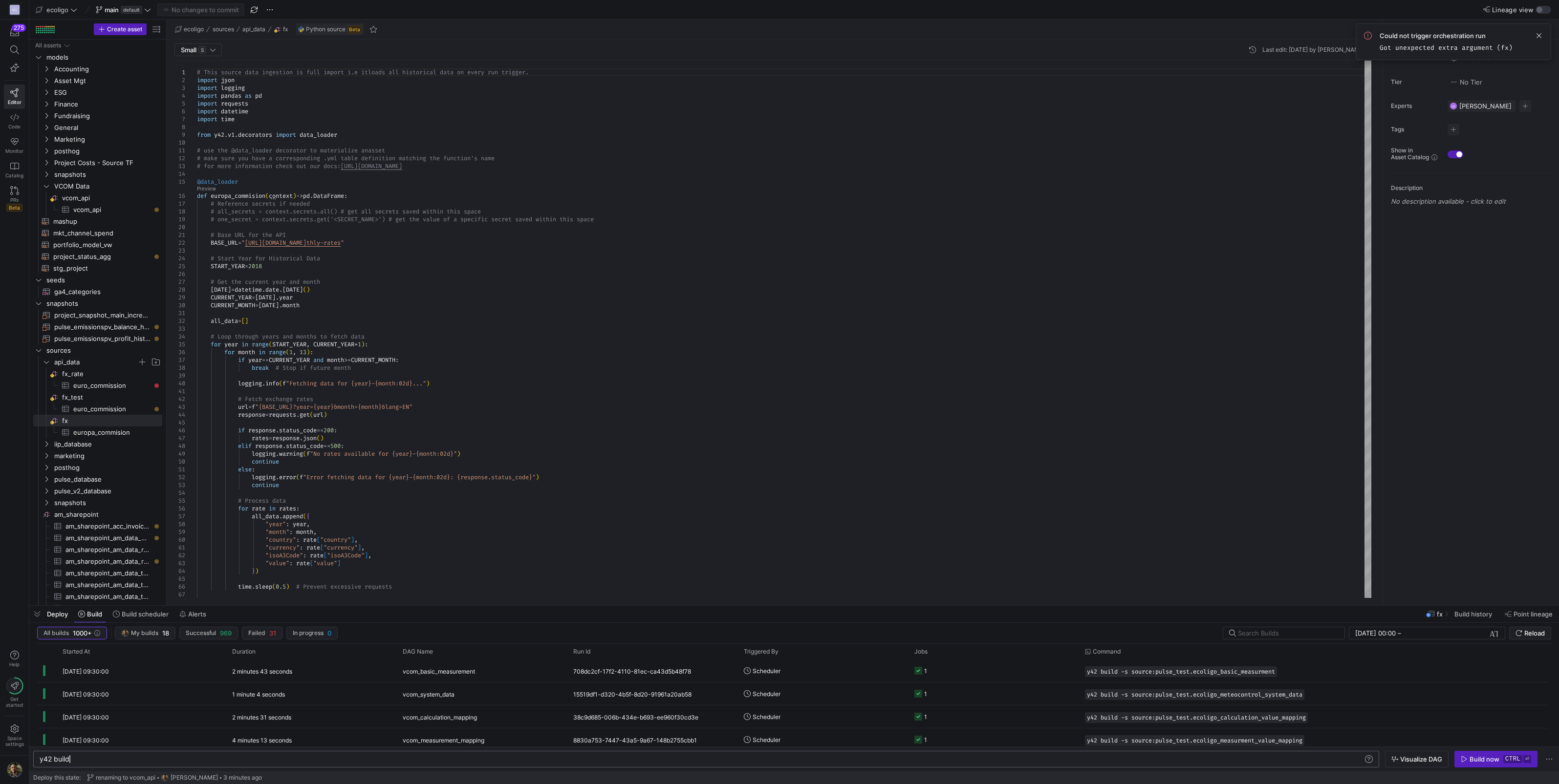
click at [111, 759] on div "y42 build" at bounding box center [701, 759] width 1324 height 8
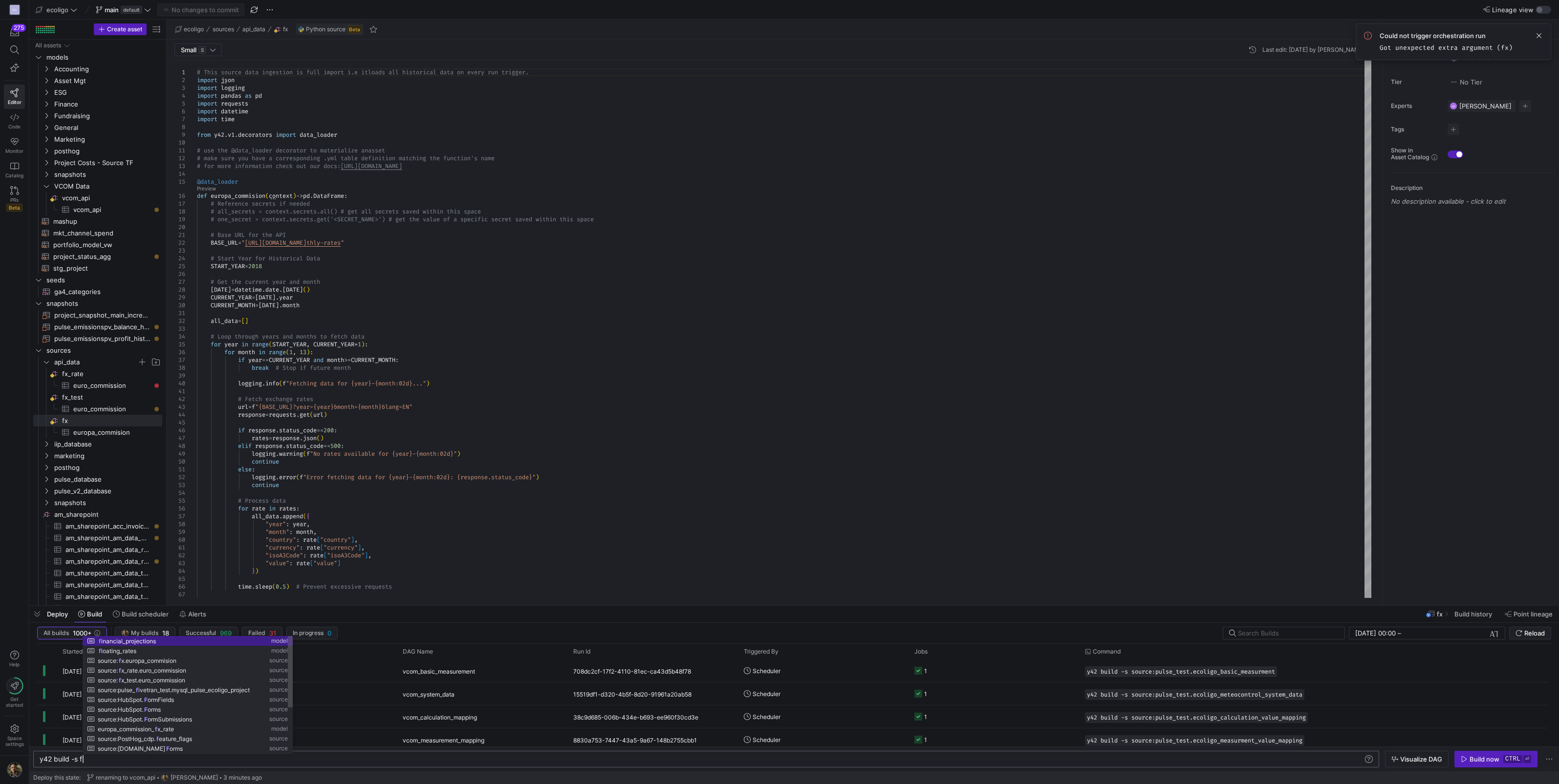
scroll to position [0, 45]
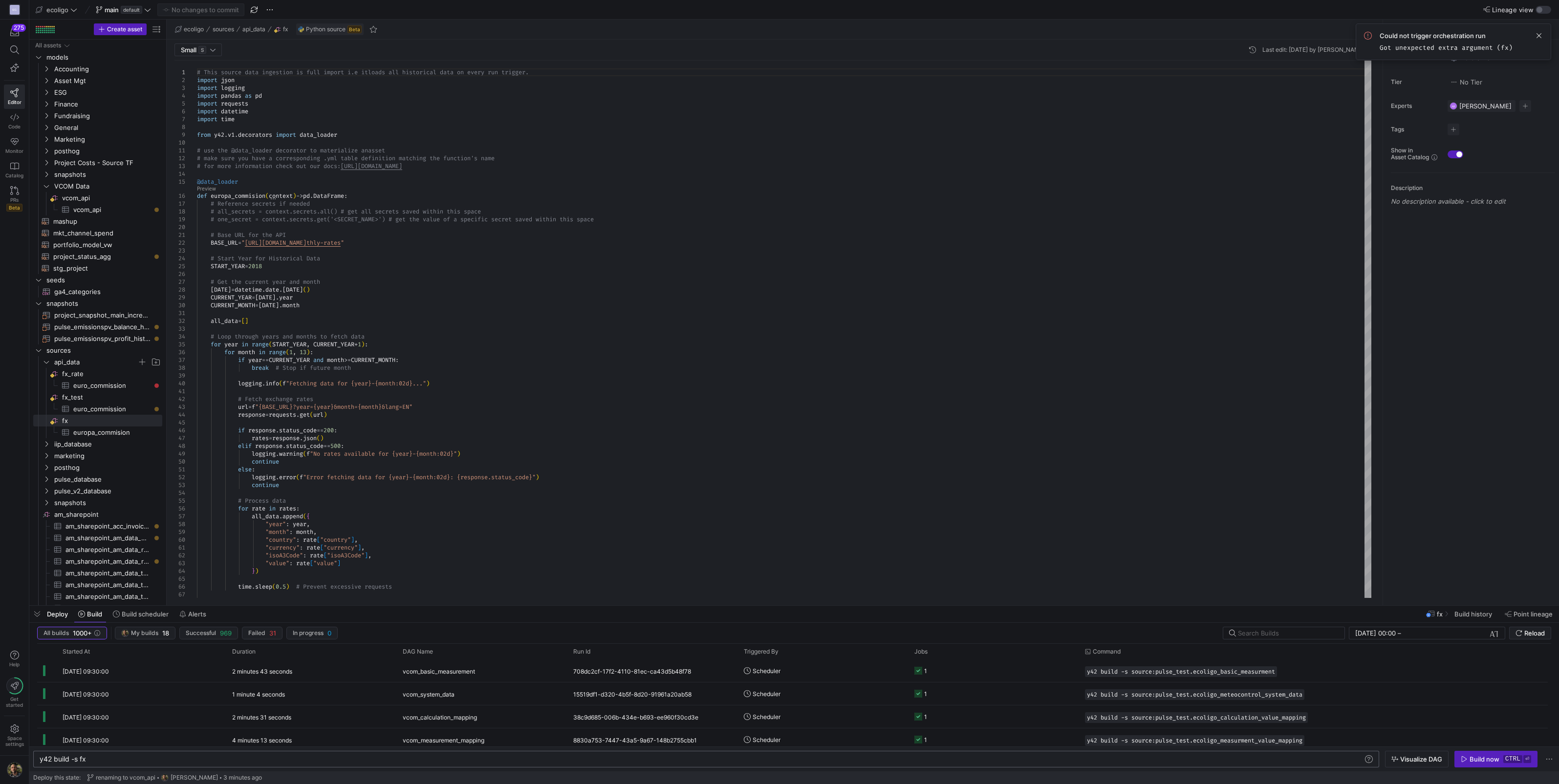
click at [1471, 747] on y42-orchestration-inline-build "y42 build -s fx y42 build -s fx Visualize DAG Build now ctrl ⏎" at bounding box center [794, 759] width 1530 height 25
click at [1474, 754] on span "button" at bounding box center [1496, 759] width 82 height 16
click at [90, 760] on div "y42 build -s fx" at bounding box center [701, 759] width 1324 height 8
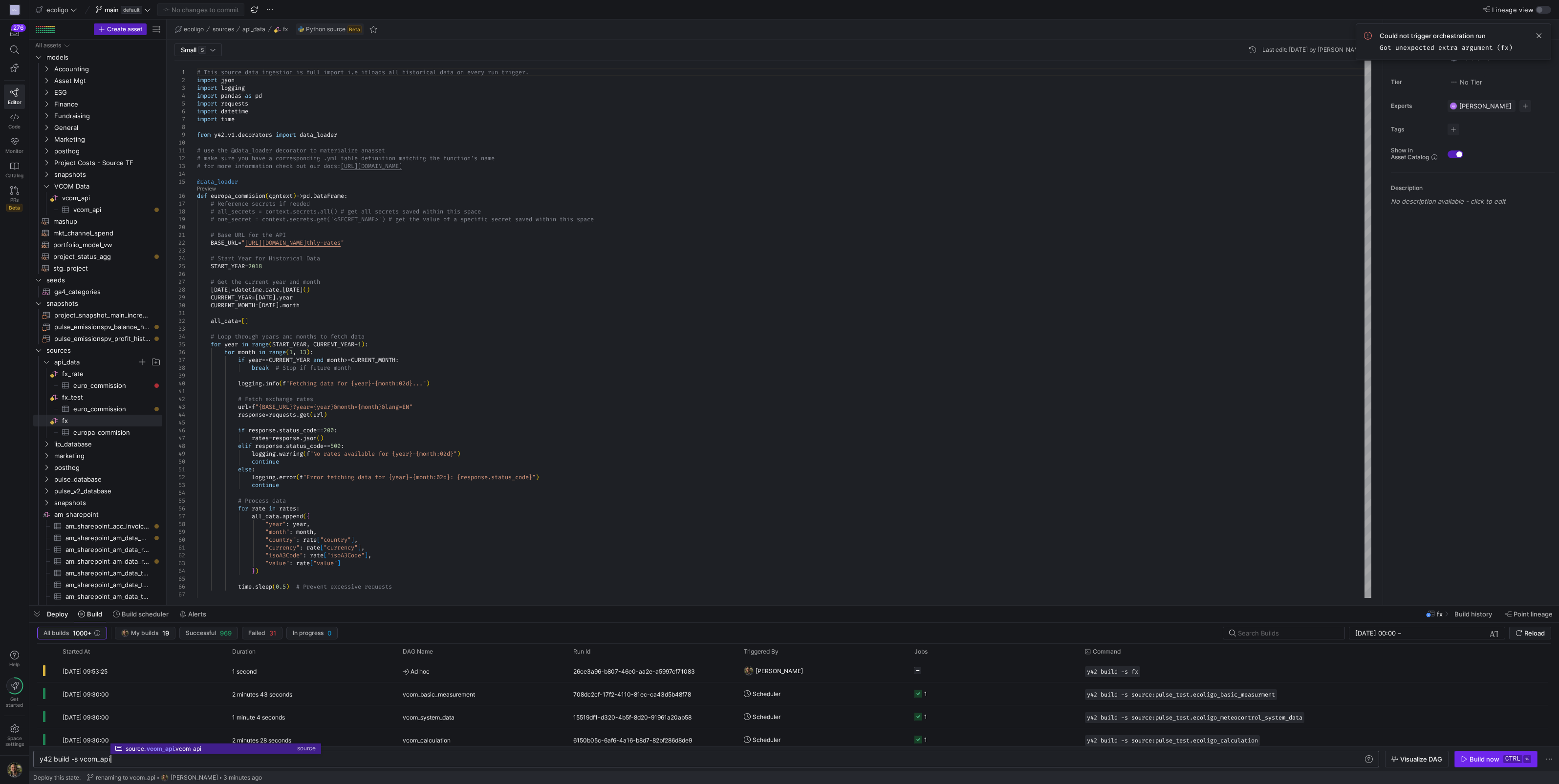
type textarea "y42 build -s vcom_api"
click at [1471, 757] on div "Build now" at bounding box center [1484, 759] width 30 height 8
click at [496, 690] on span "Ad hoc" at bounding box center [482, 694] width 159 height 23
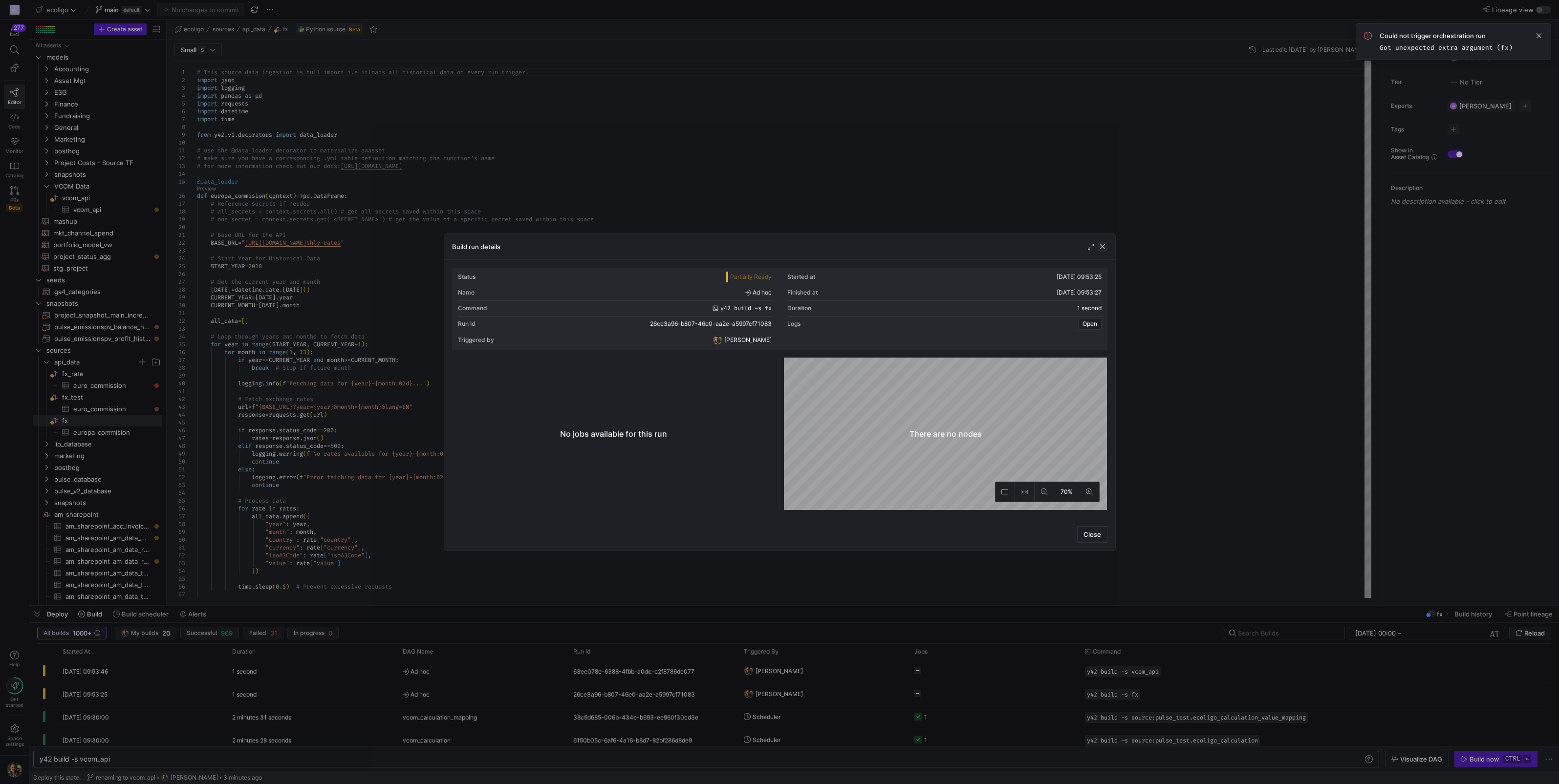
click at [1100, 246] on span "button" at bounding box center [1103, 247] width 10 height 10
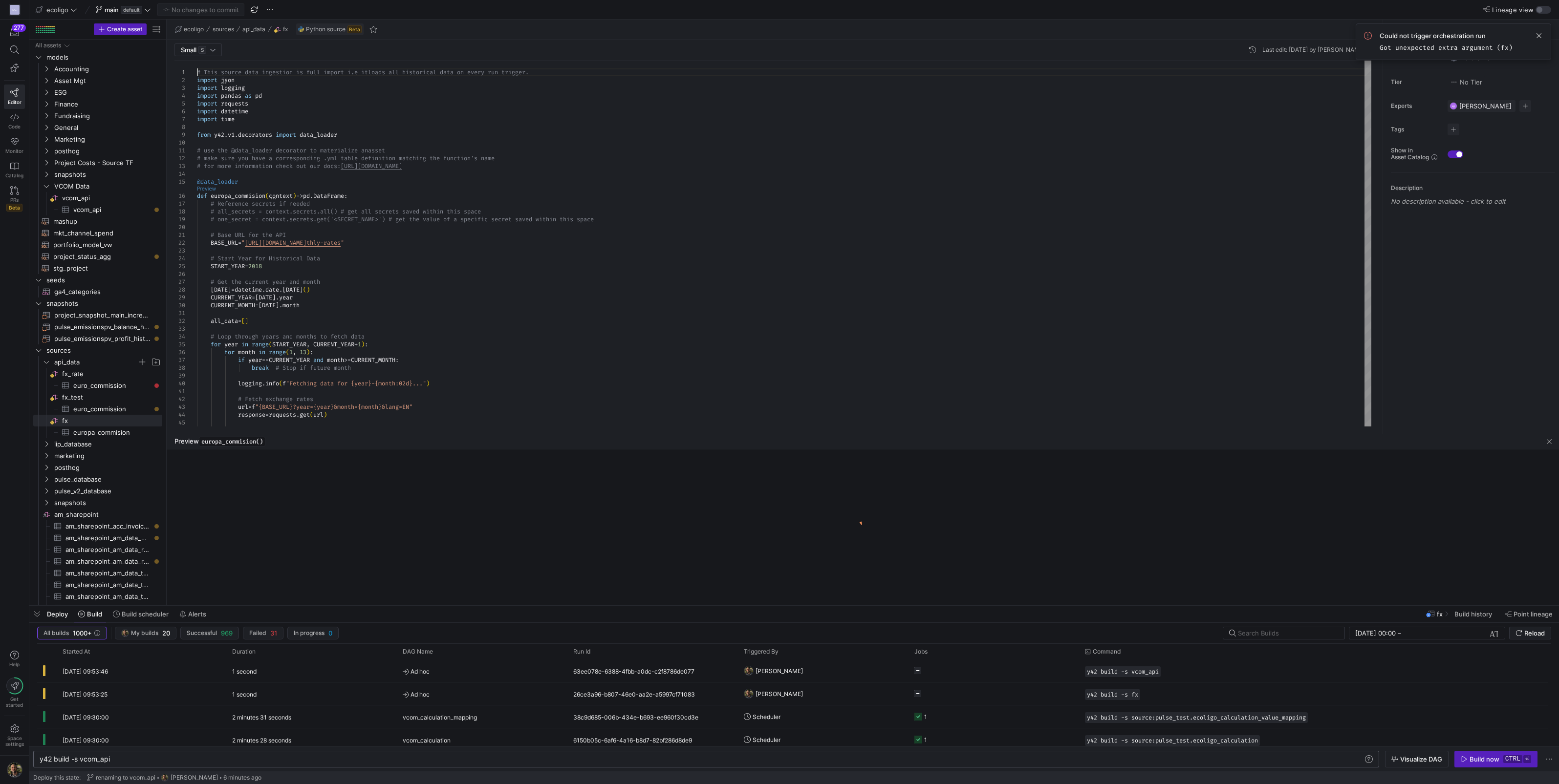
scroll to position [0, 0]
click at [206, 189] on link "Preview" at bounding box center [206, 189] width 19 height 5
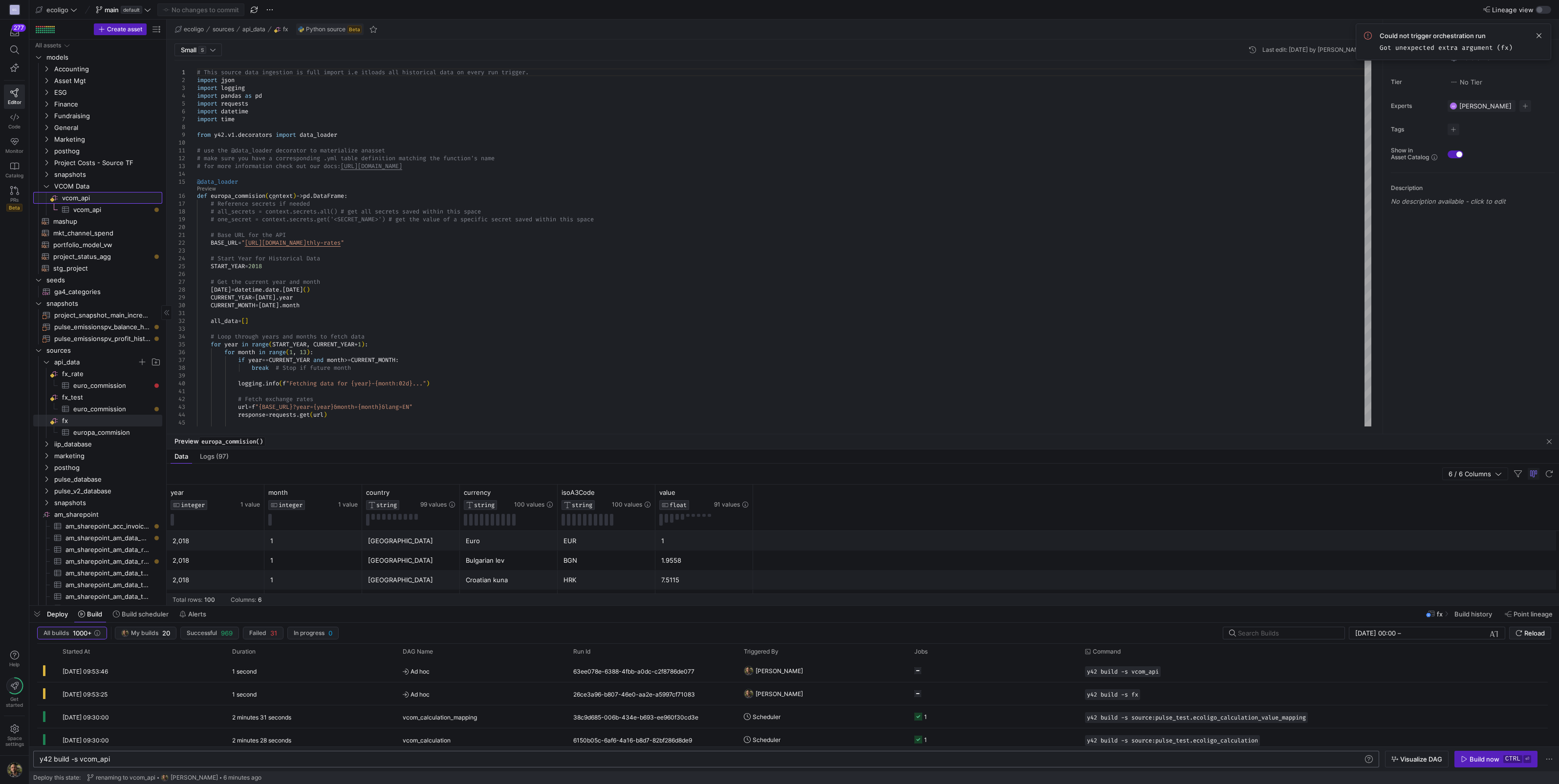
click at [113, 193] on span "vcom_api​​​​​​​​" at bounding box center [111, 198] width 99 height 11
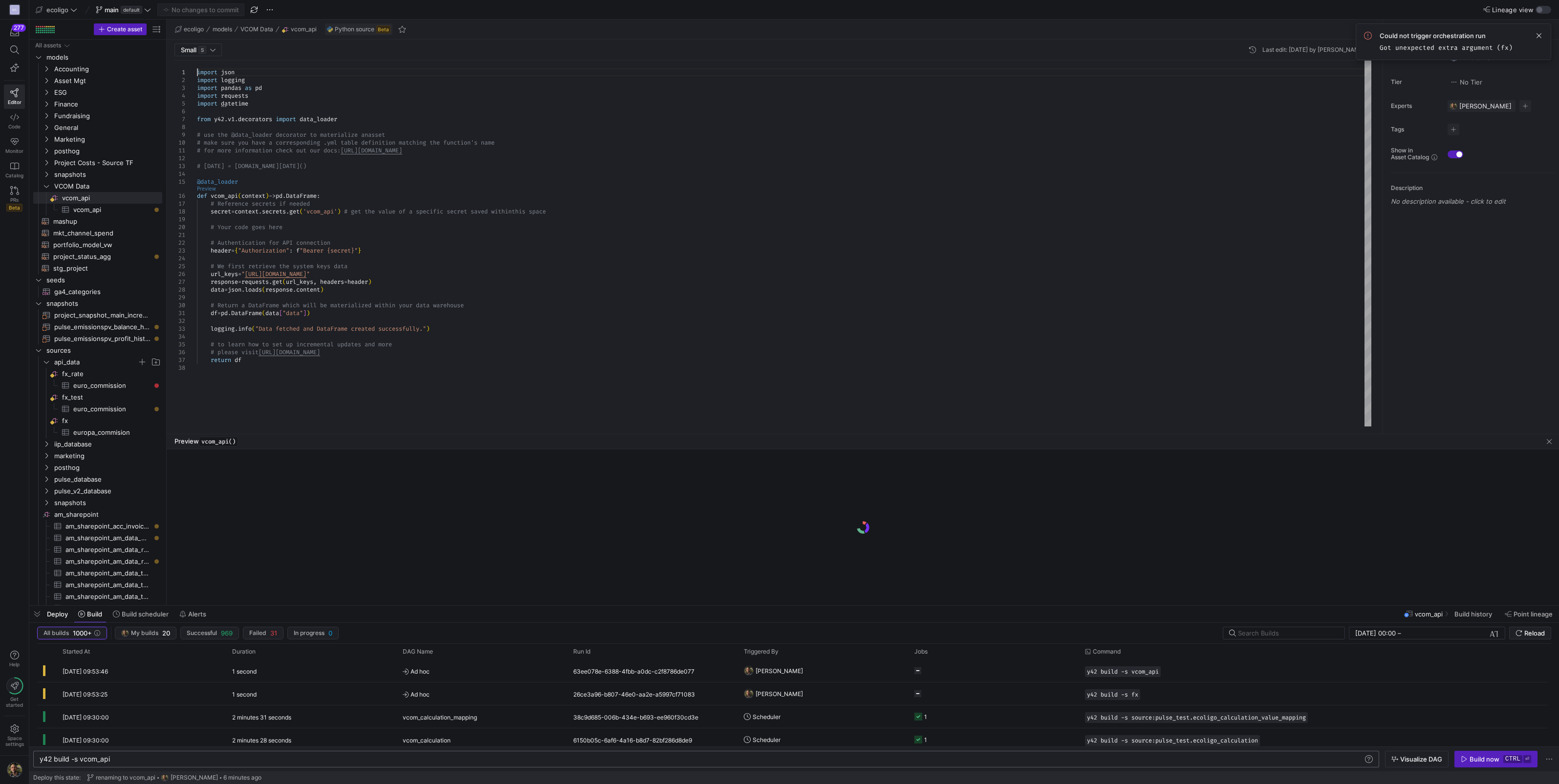
click at [205, 189] on link "Preview" at bounding box center [206, 189] width 19 height 5
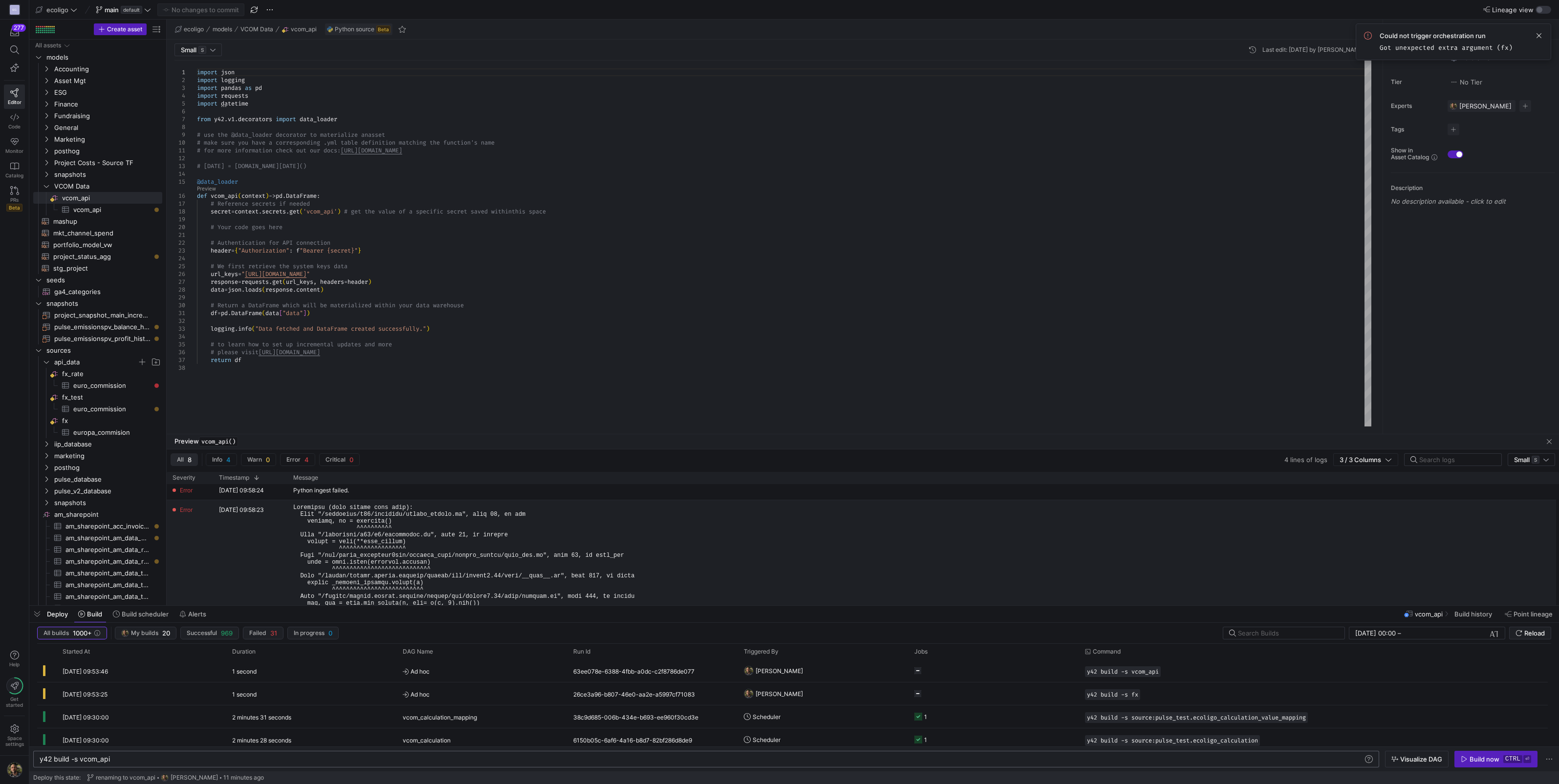
click at [313, 511] on pre at bounding box center [471, 569] width 355 height 130
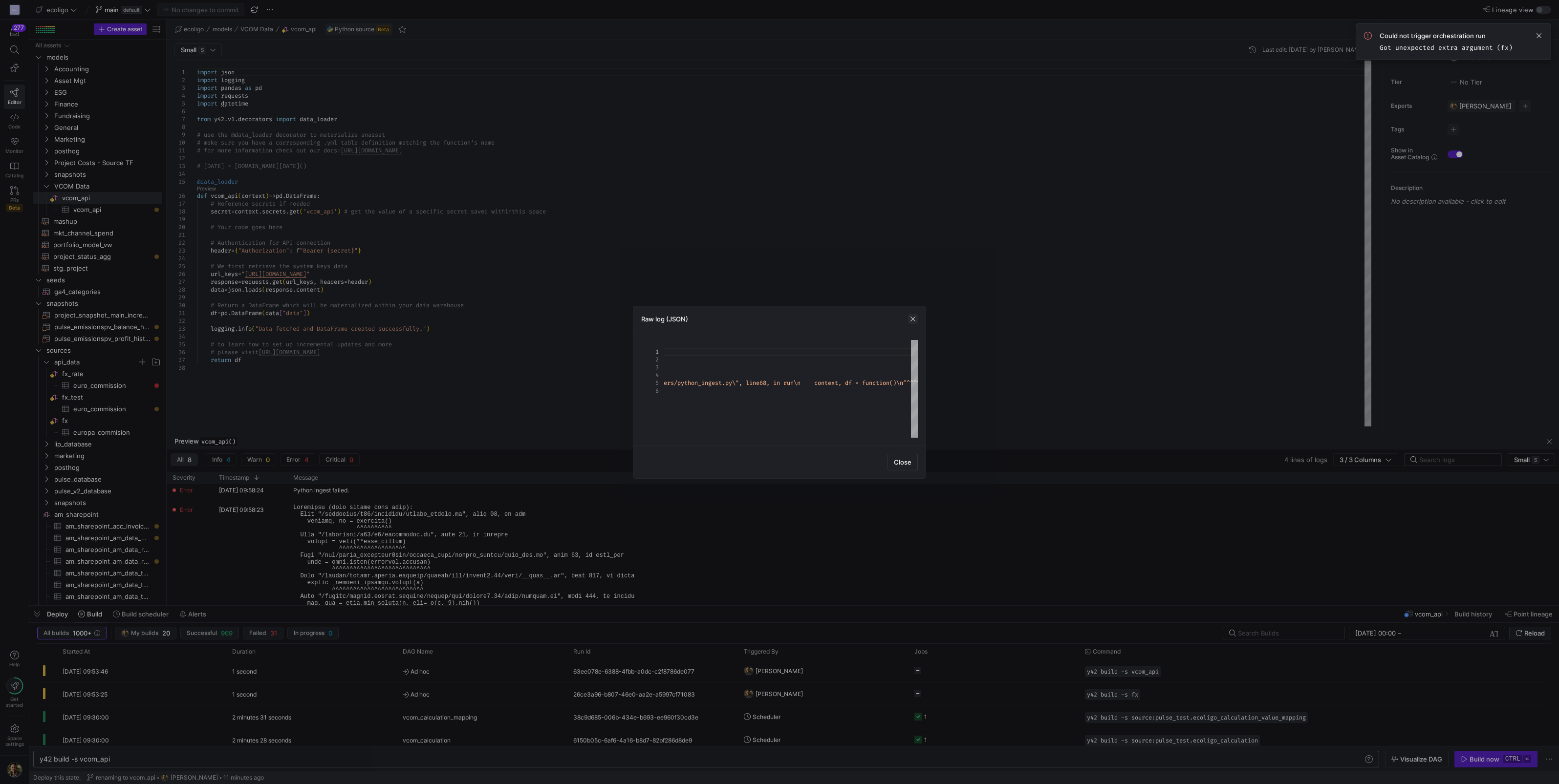
click at [914, 319] on span "button" at bounding box center [913, 319] width 10 height 10
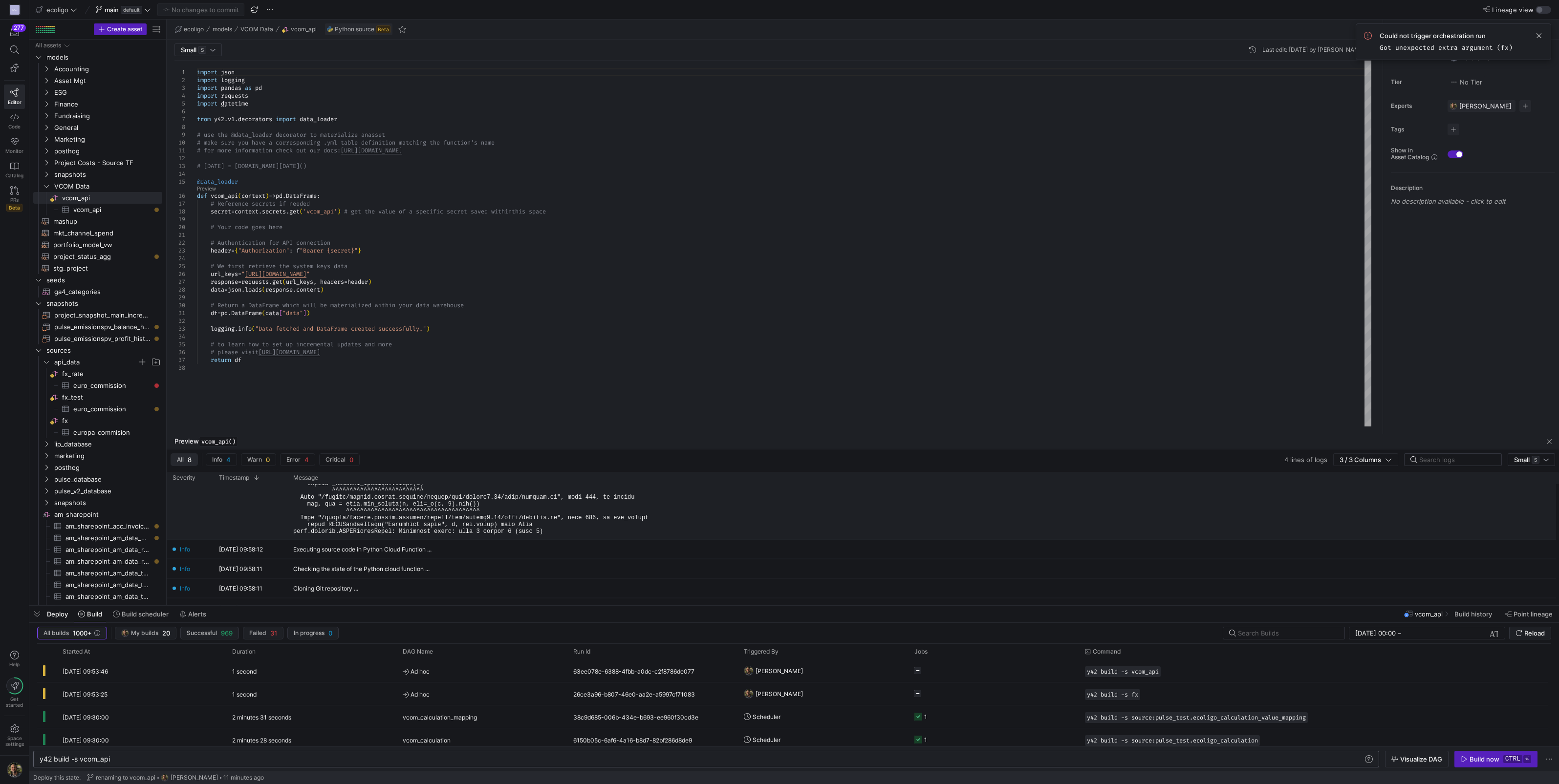
scroll to position [144, 0]
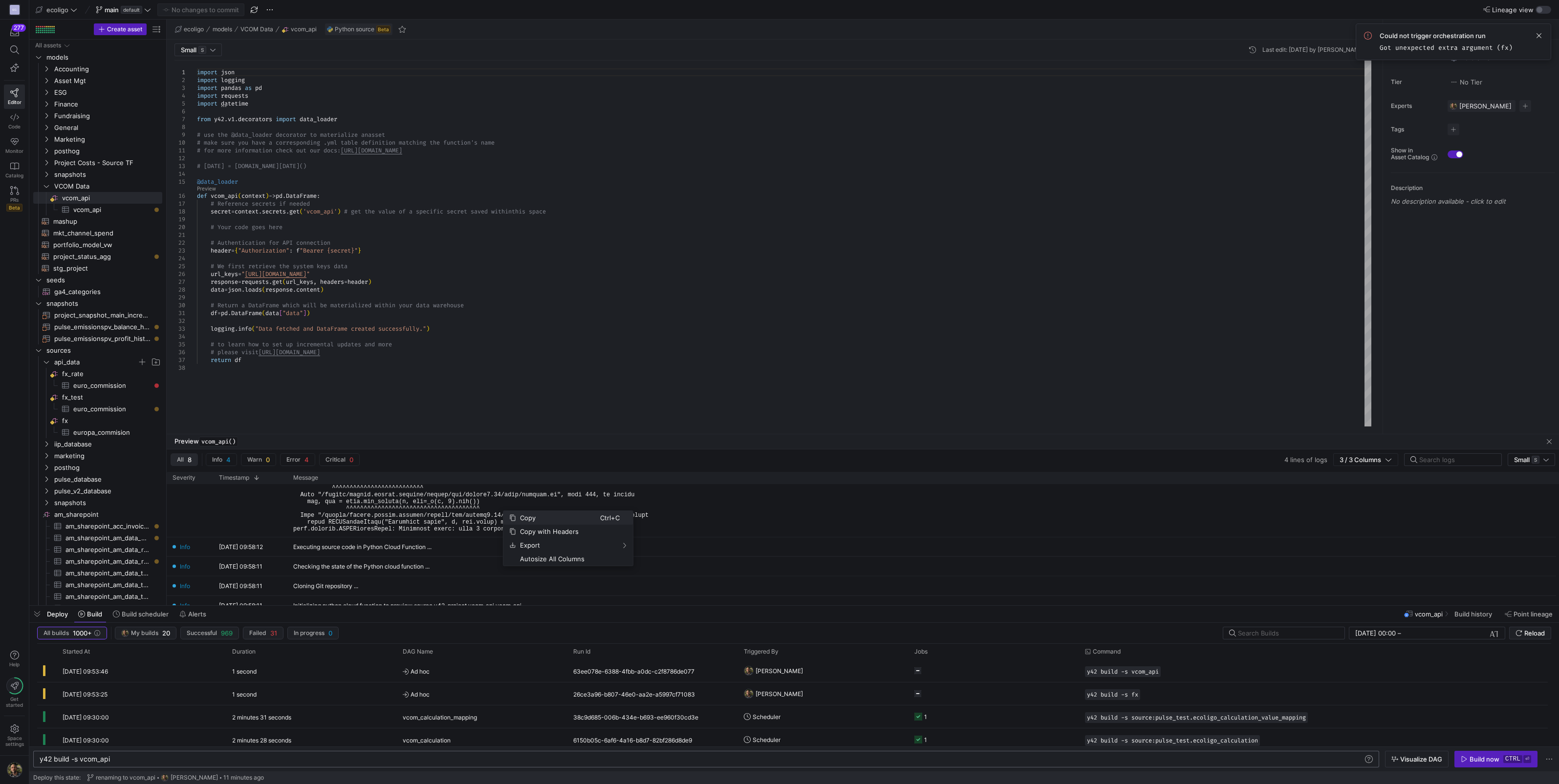
click at [517, 519] on span "Copy" at bounding box center [558, 518] width 84 height 14
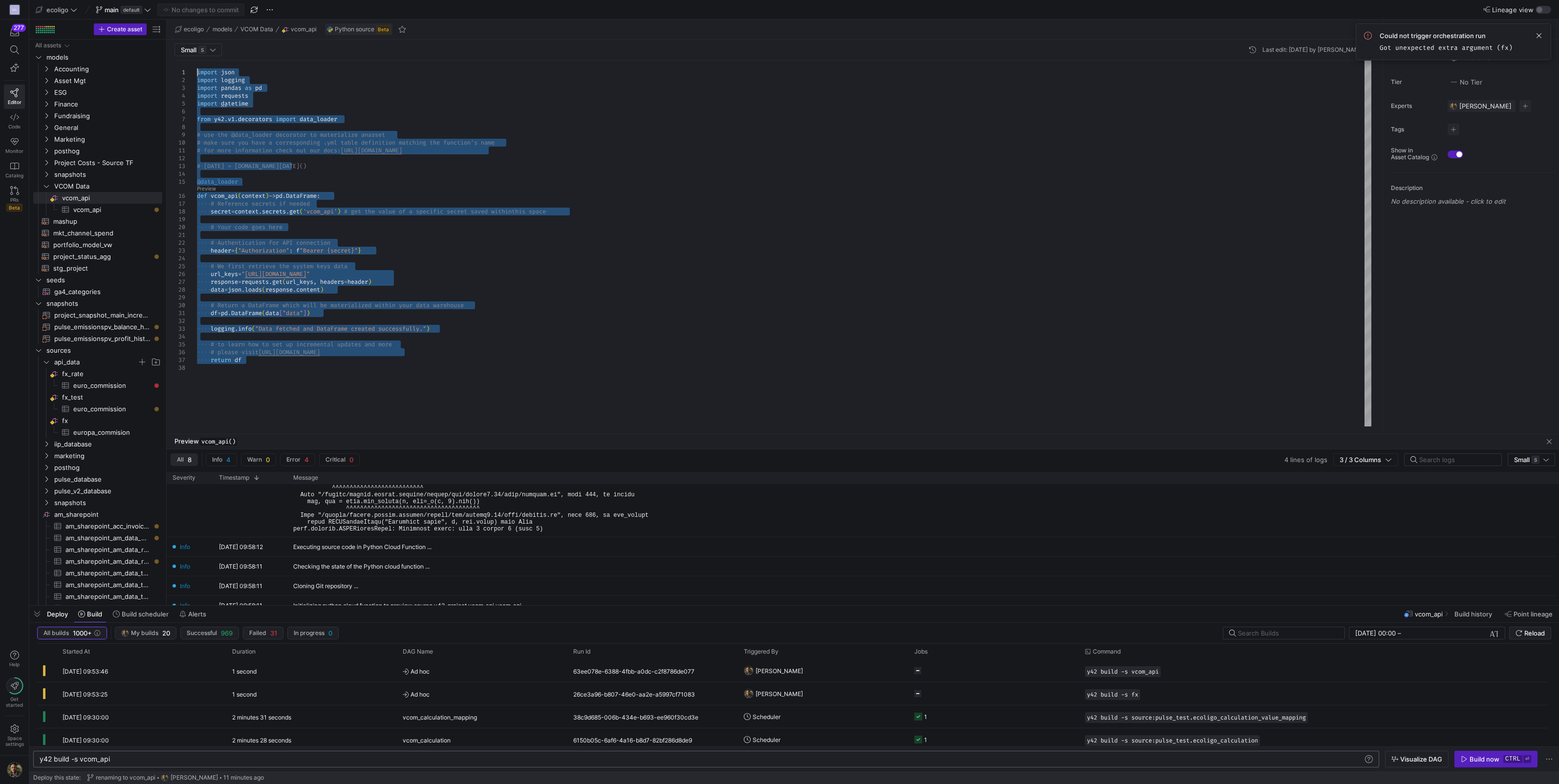
drag, startPoint x: 258, startPoint y: 364, endPoint x: 179, endPoint y: -52, distance: 423.4
click at [197, 60] on div "import json import logging import pandas as pd import requests import datetime …" at bounding box center [784, 243] width 1174 height 366
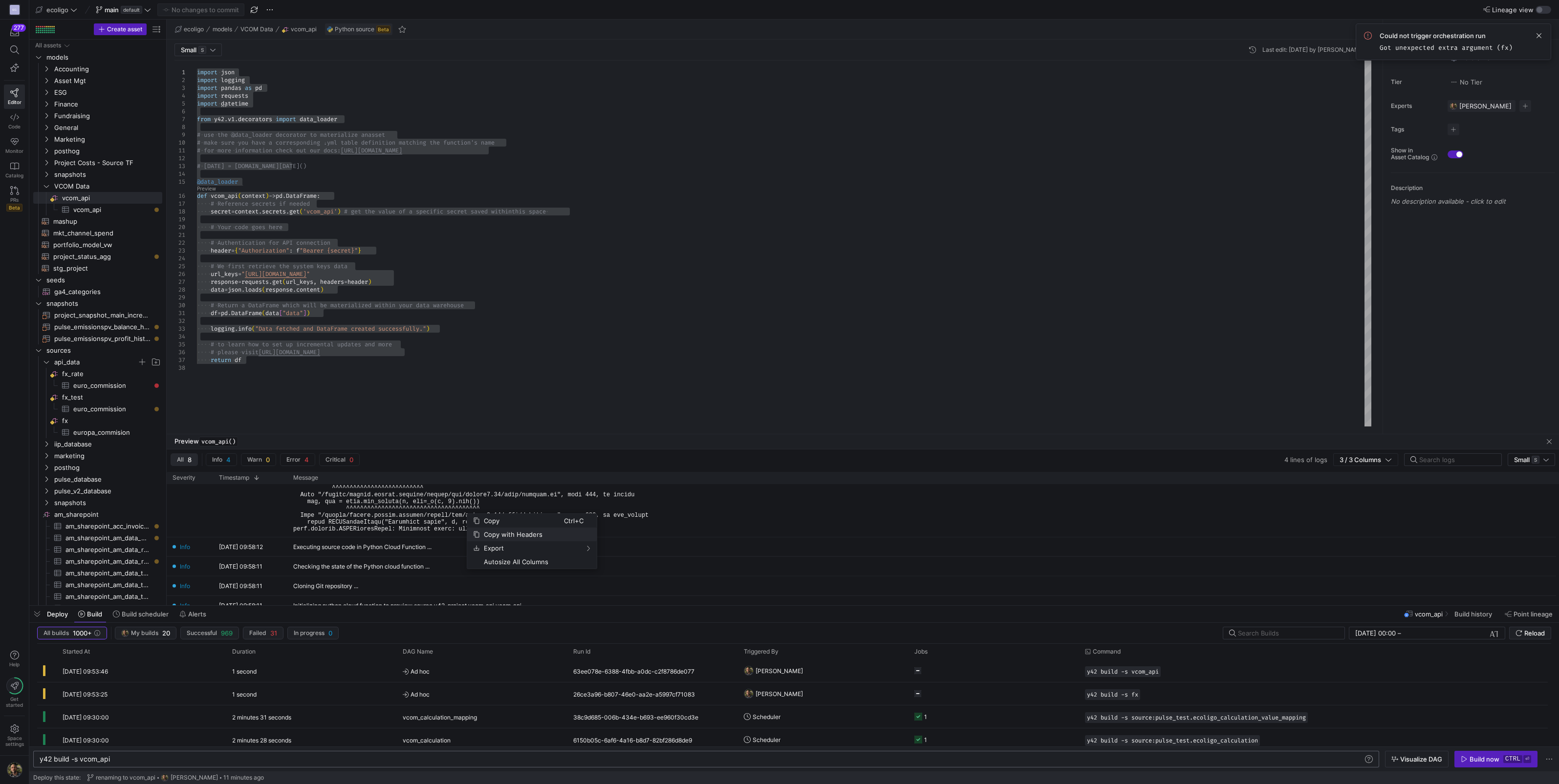
click at [514, 532] on span "Copy with Headers" at bounding box center [522, 534] width 84 height 14
click at [631, 407] on div "import json import logging import pandas as pd import requests import datetime …" at bounding box center [784, 243] width 1174 height 366
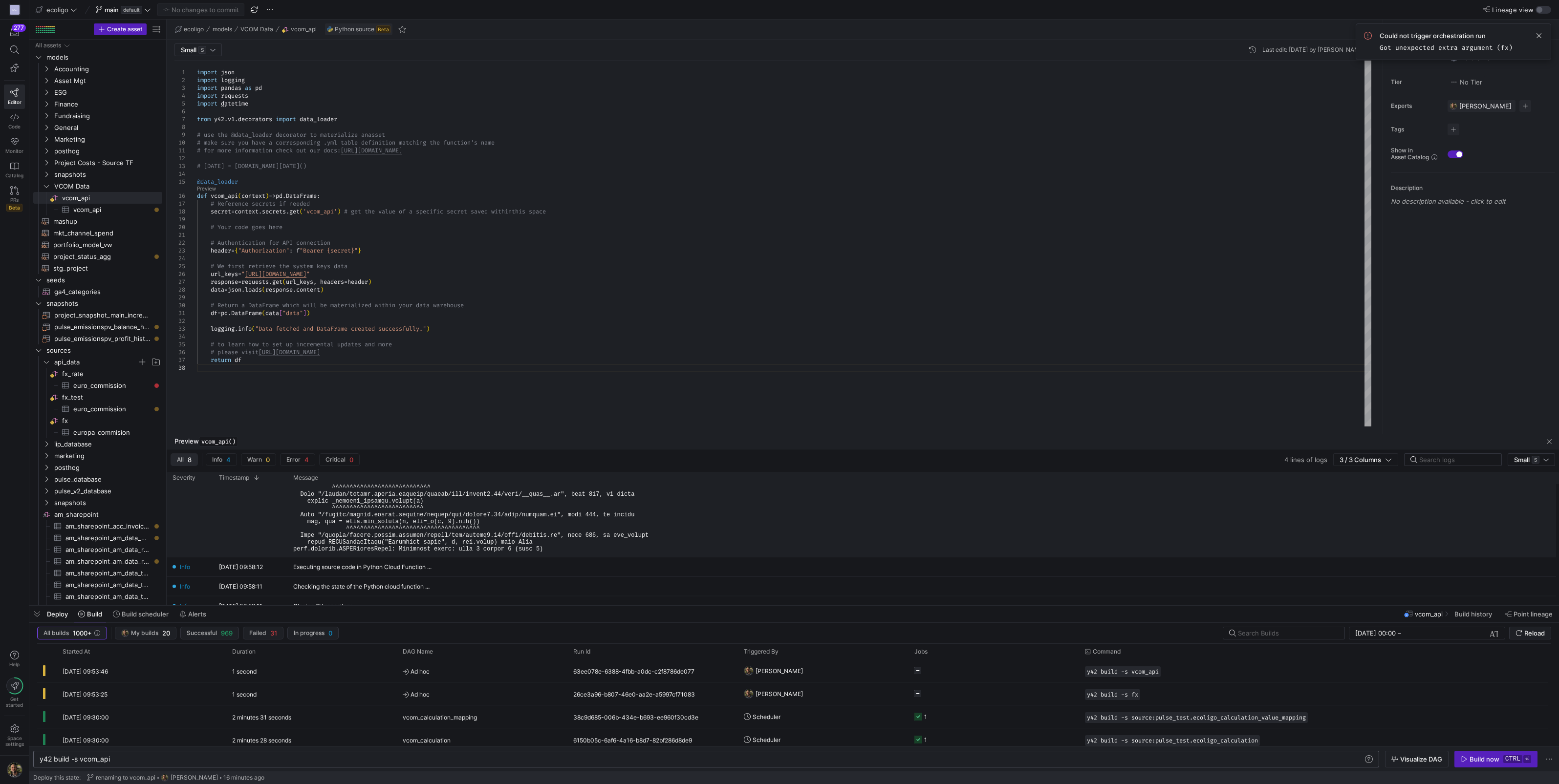
scroll to position [118, 0]
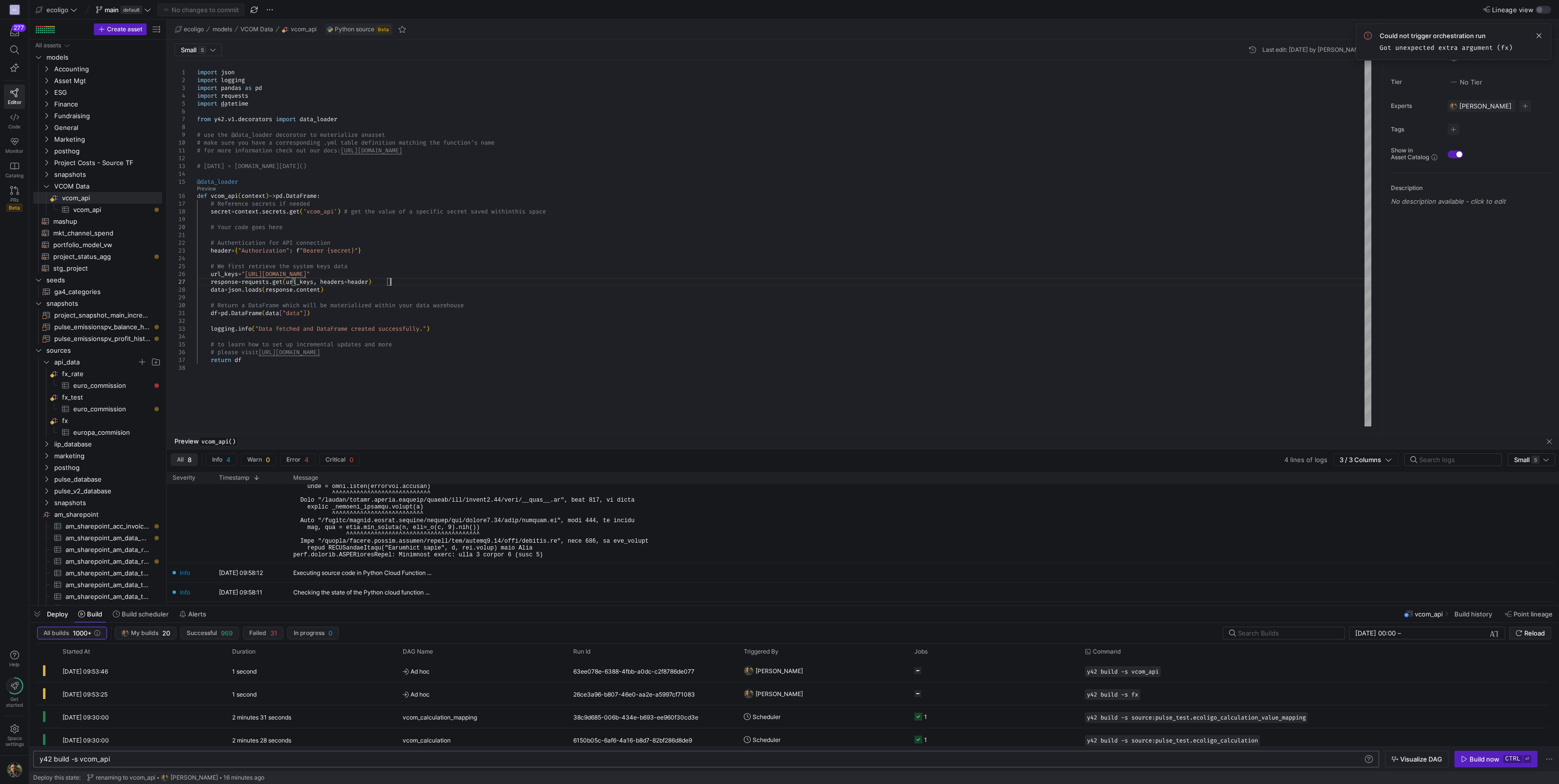
click at [397, 282] on div "import json import logging import pandas as pd import requests import datetime …" at bounding box center [784, 243] width 1174 height 366
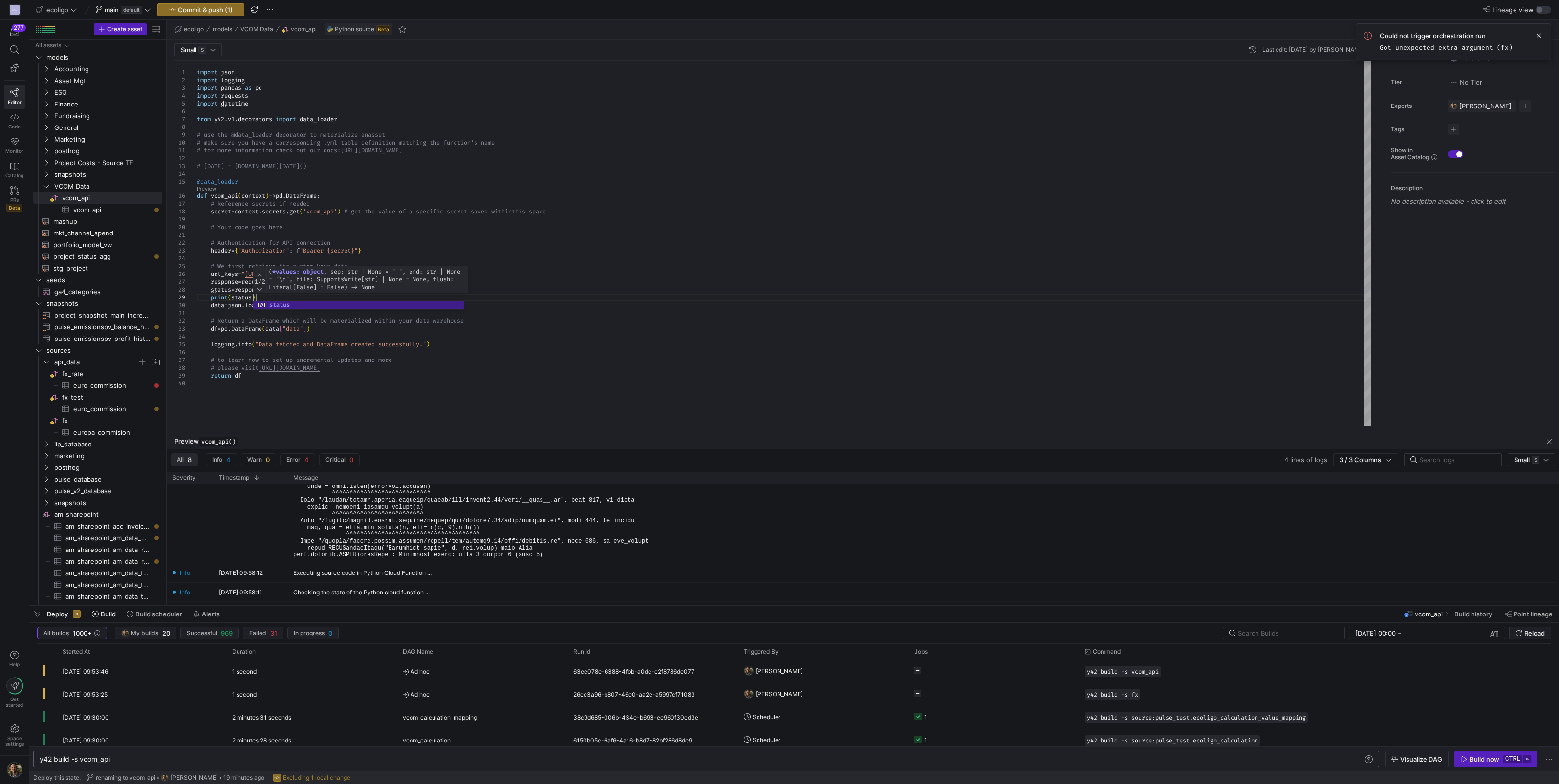
scroll to position [62, 58]
click at [210, 186] on link "Preview" at bounding box center [206, 189] width 19 height 5
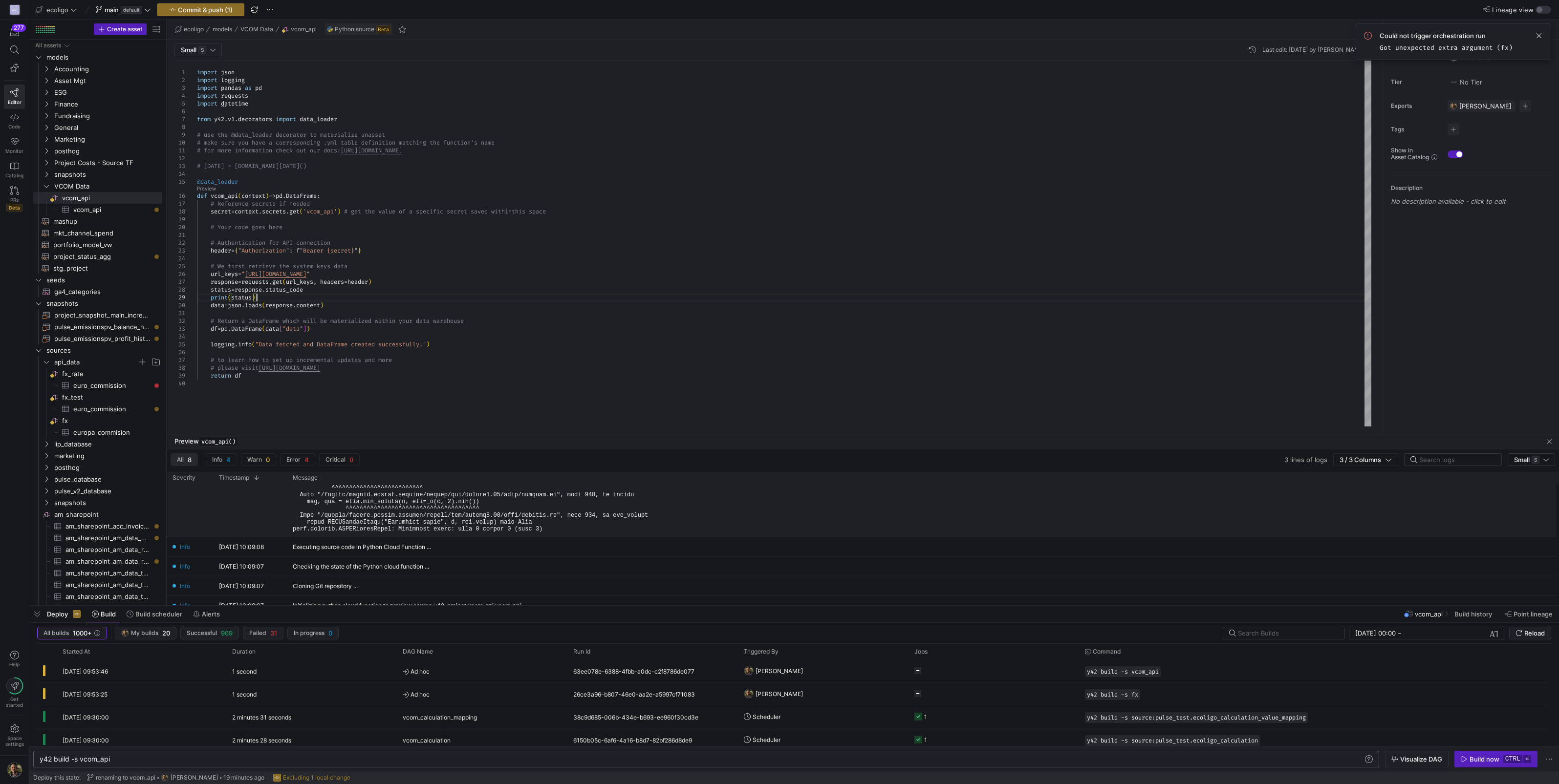
scroll to position [146, 0]
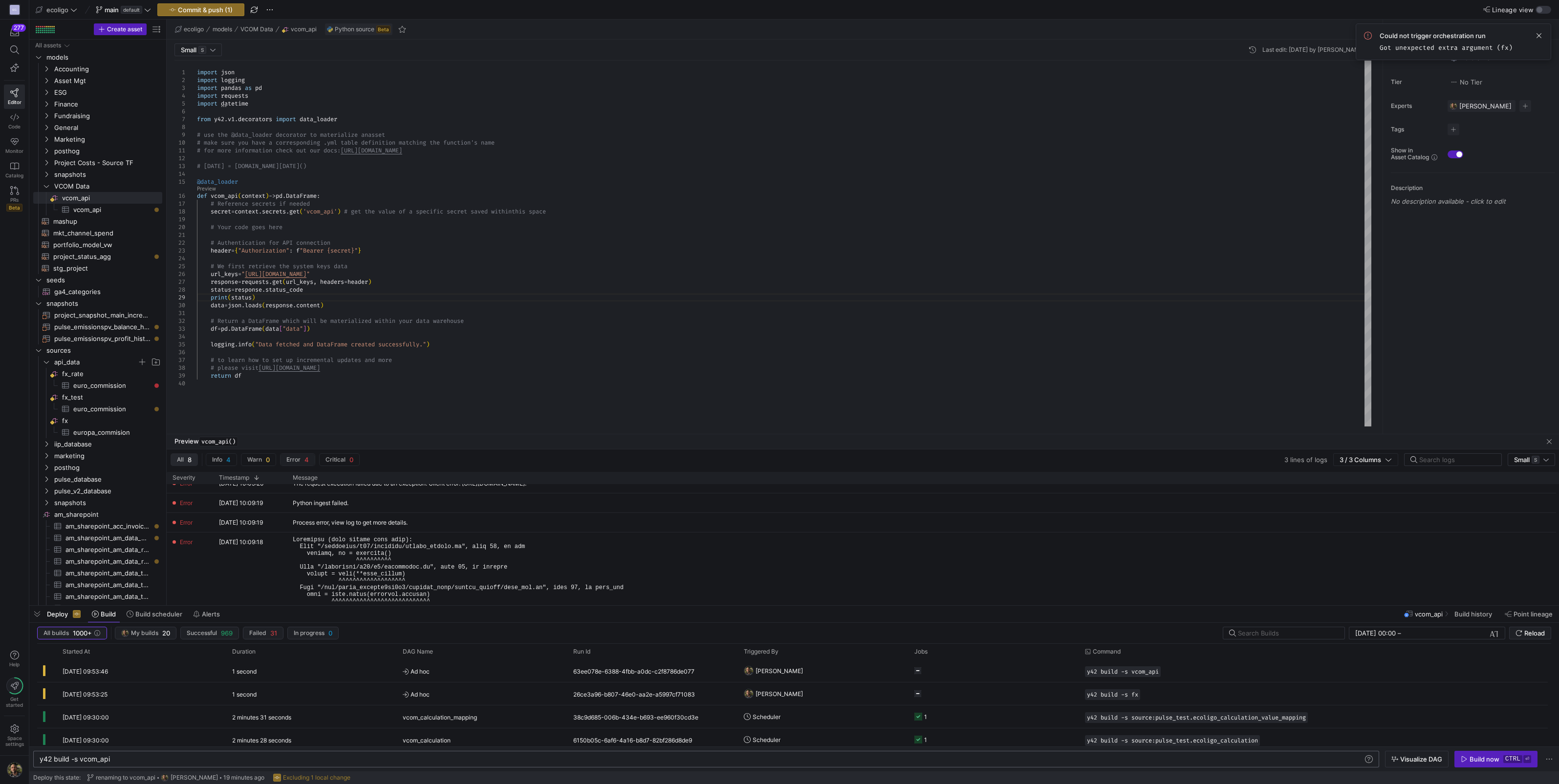
click at [303, 463] on span "Error 4" at bounding box center [297, 459] width 22 height 8
drag, startPoint x: 318, startPoint y: 329, endPoint x: 288, endPoint y: 329, distance: 30.0
click at [288, 329] on div "import json import logging import pandas as pd import requests import datetime …" at bounding box center [784, 243] width 1174 height 366
type textarea "# Return a DataFrame which will be materialized within your data warehouse df =…"
click at [602, 380] on div "import json import logging import pandas as pd import requests import datetime …" at bounding box center [784, 243] width 1174 height 366
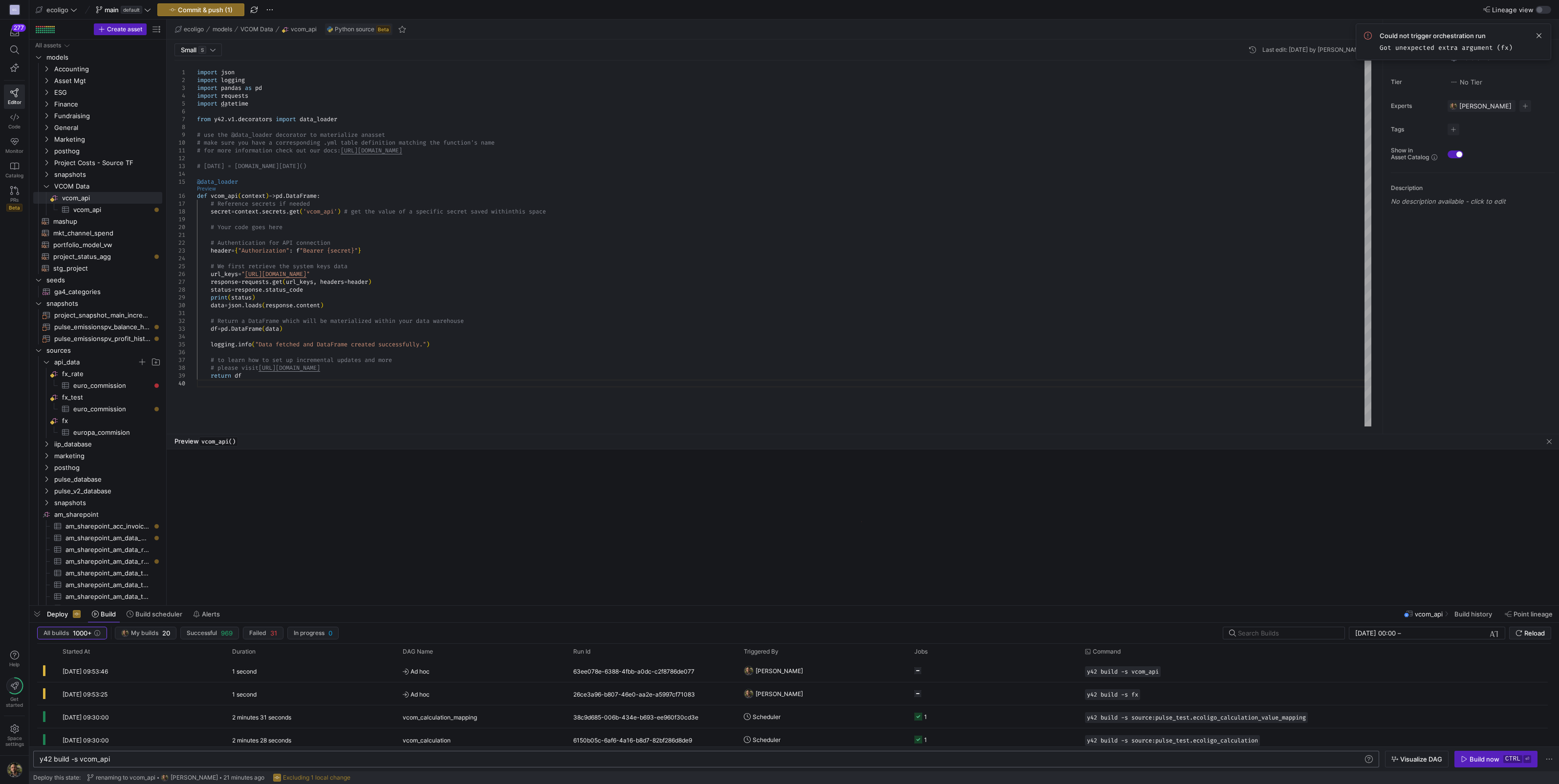
click at [208, 188] on link "Preview" at bounding box center [206, 189] width 19 height 5
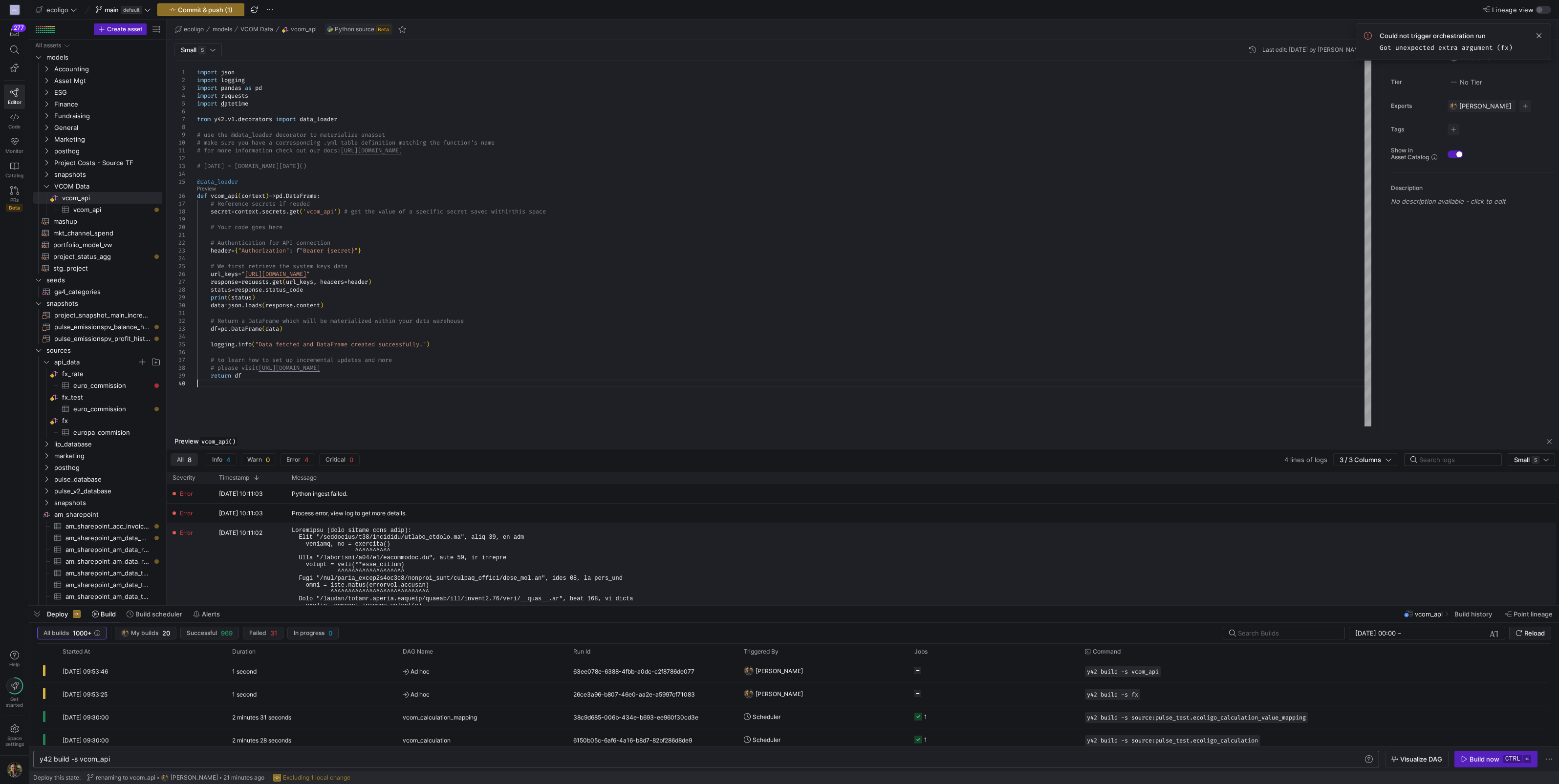
scroll to position [21, 0]
click at [464, 541] on pre at bounding box center [469, 560] width 355 height 130
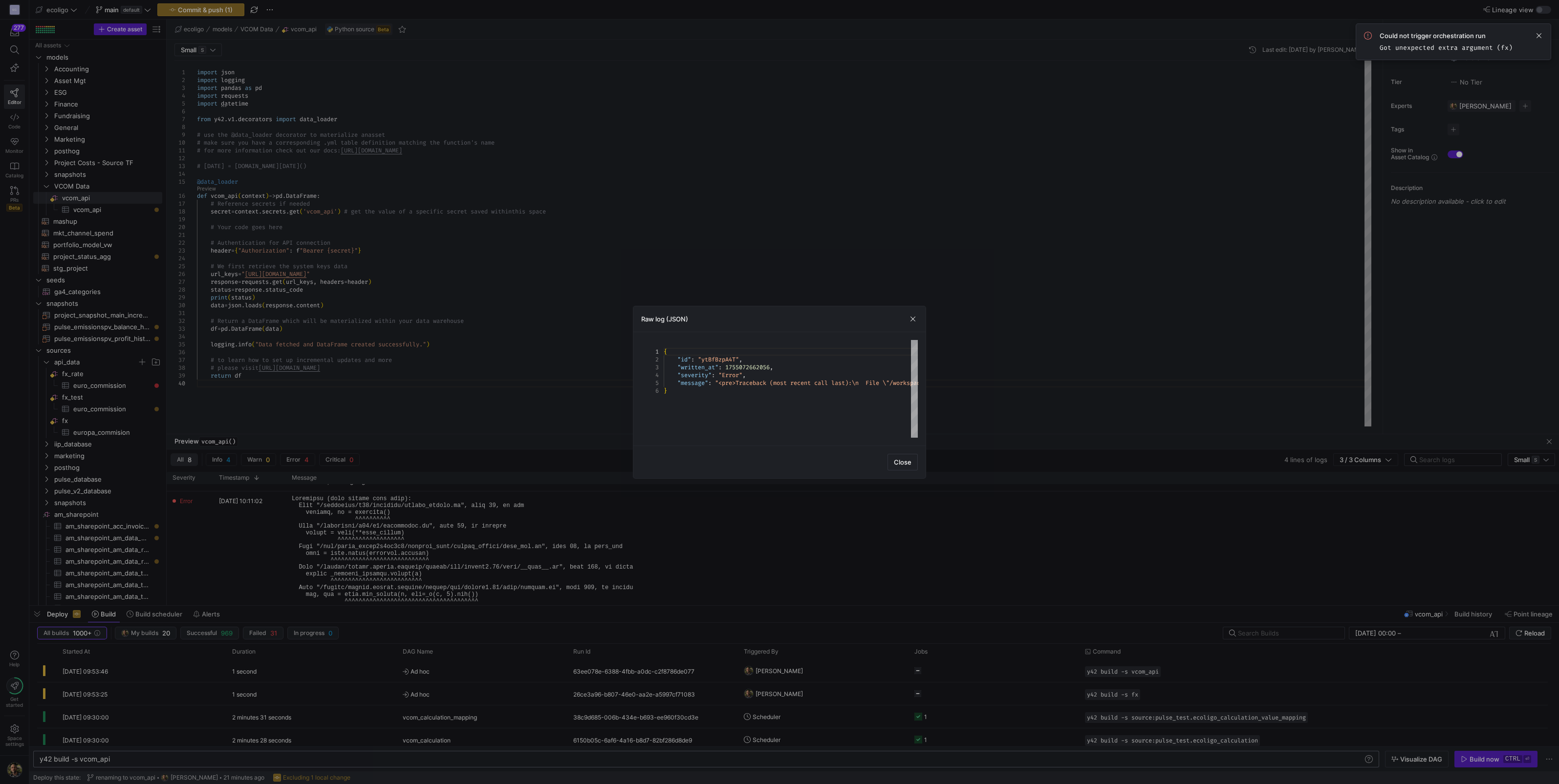
click at [1011, 374] on div at bounding box center [780, 392] width 1559 height 784
